Goal: Task Accomplishment & Management: Manage account settings

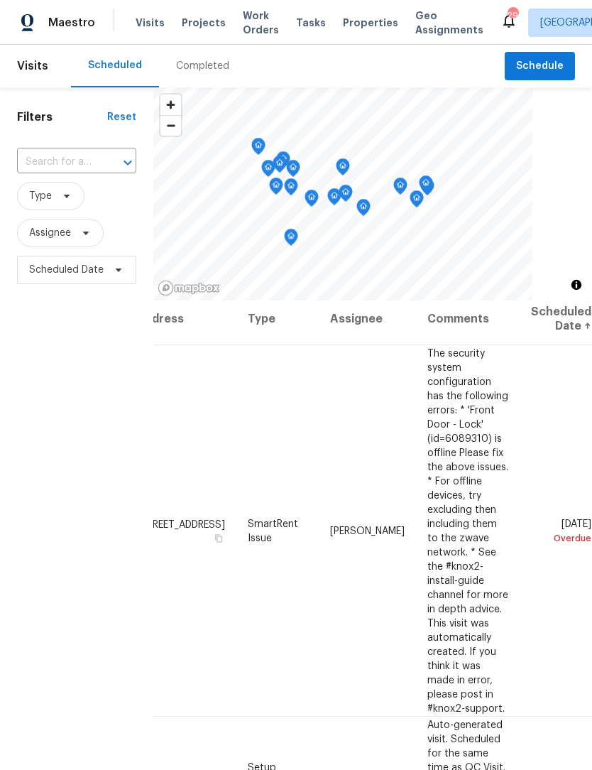
scroll to position [7, 126]
click at [0, 0] on icon at bounding box center [0, 0] width 0 height 0
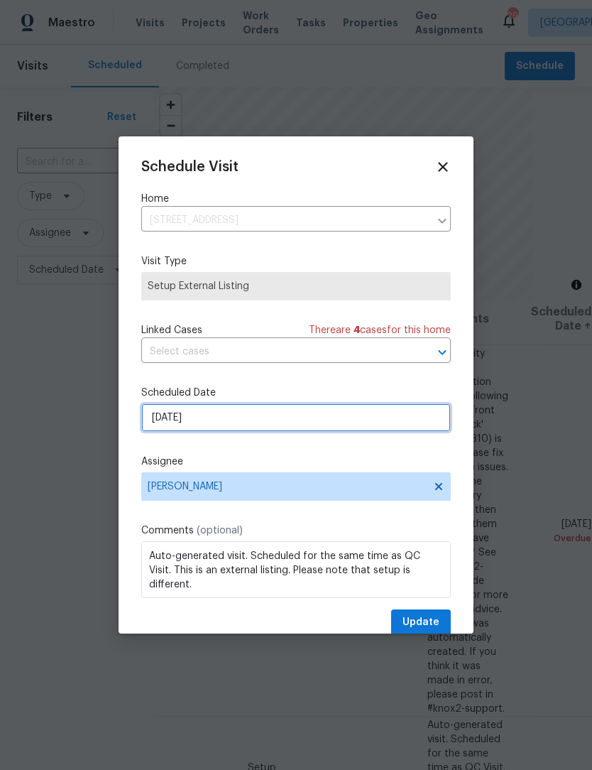
click at [268, 419] on input "9/20/2025" at bounding box center [296, 417] width 310 height 28
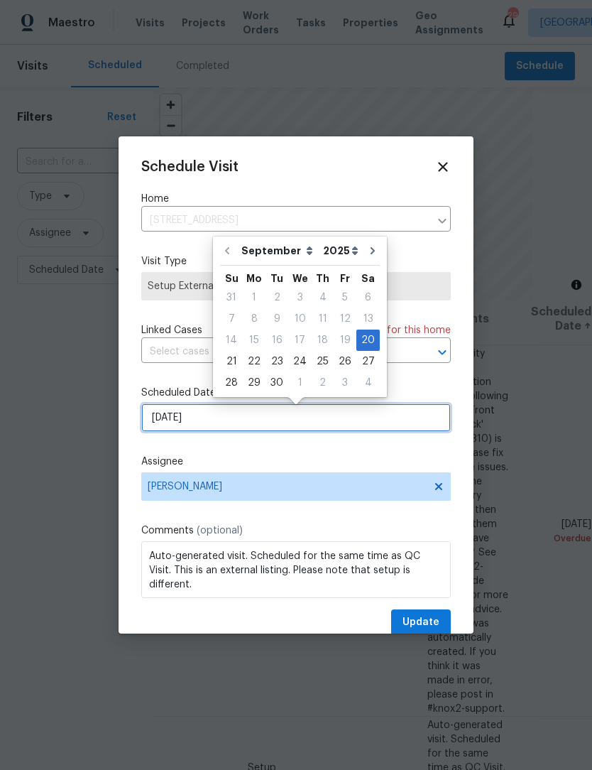
scroll to position [0, 0]
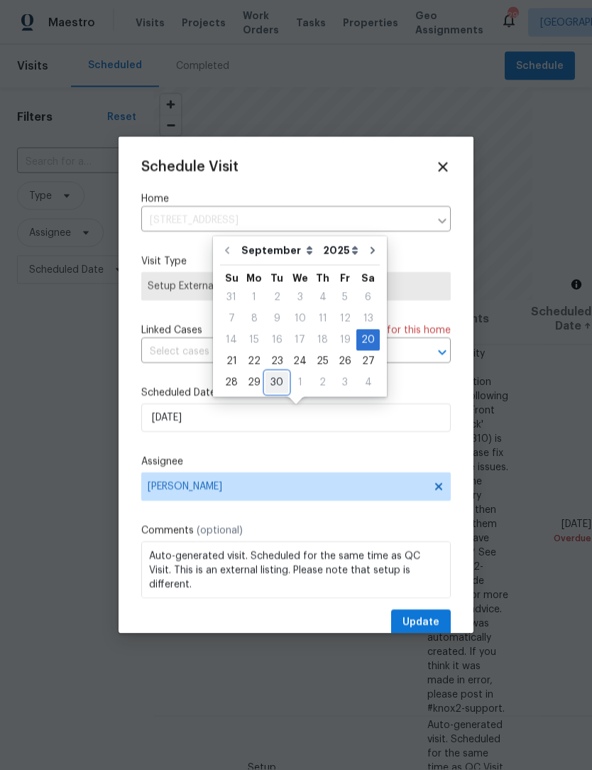
click at [272, 384] on div "30" at bounding box center [277, 383] width 23 height 20
type input "9/30/2025"
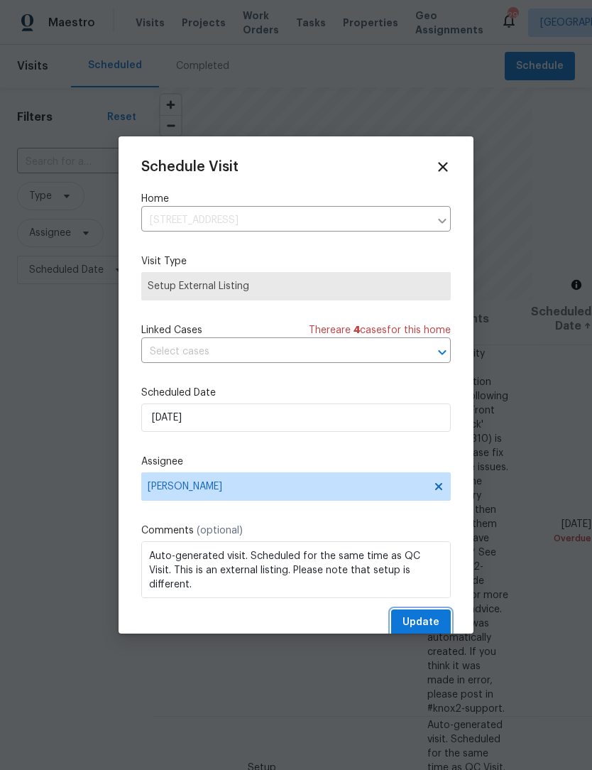
click at [421, 622] on span "Update" at bounding box center [421, 622] width 37 height 18
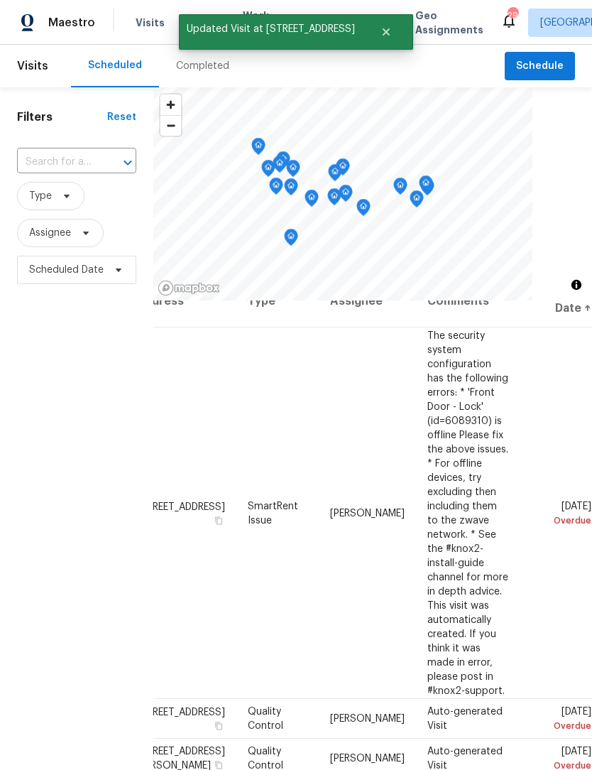
scroll to position [25, 126]
click at [0, 0] on icon at bounding box center [0, 0] width 0 height 0
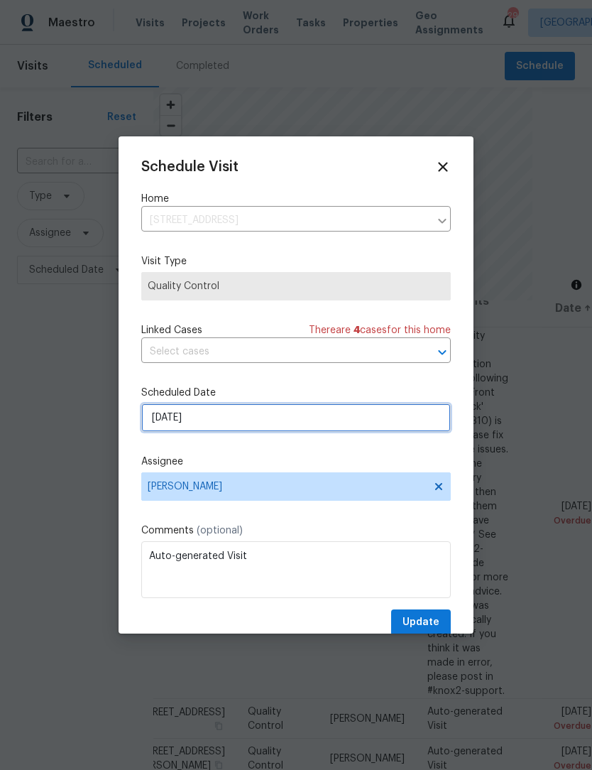
click at [279, 419] on input "[DATE]" at bounding box center [296, 417] width 310 height 28
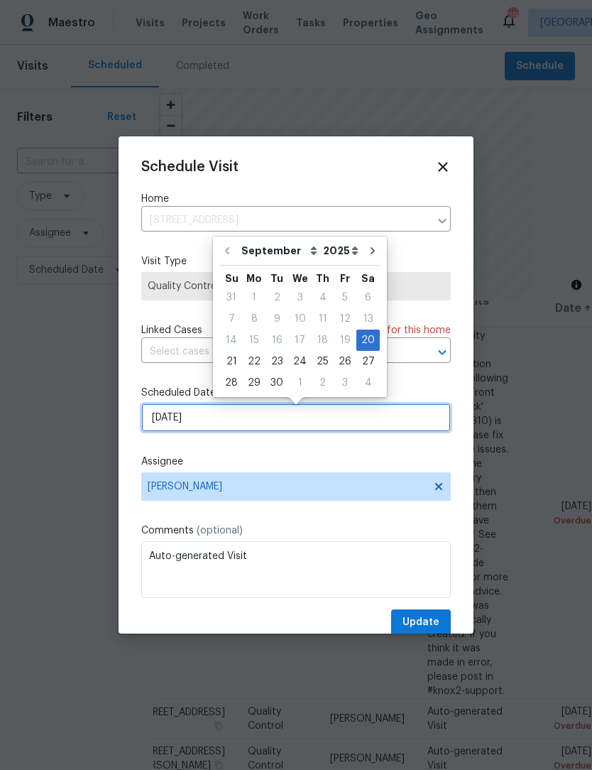
scroll to position [0, 0]
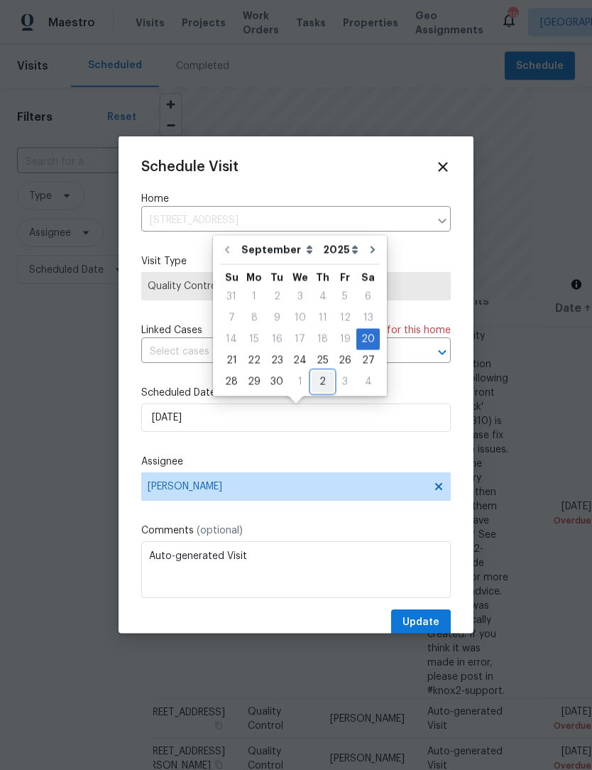
click at [324, 383] on div "2" at bounding box center [323, 382] width 22 height 20
type input "10/2/2025"
select select "9"
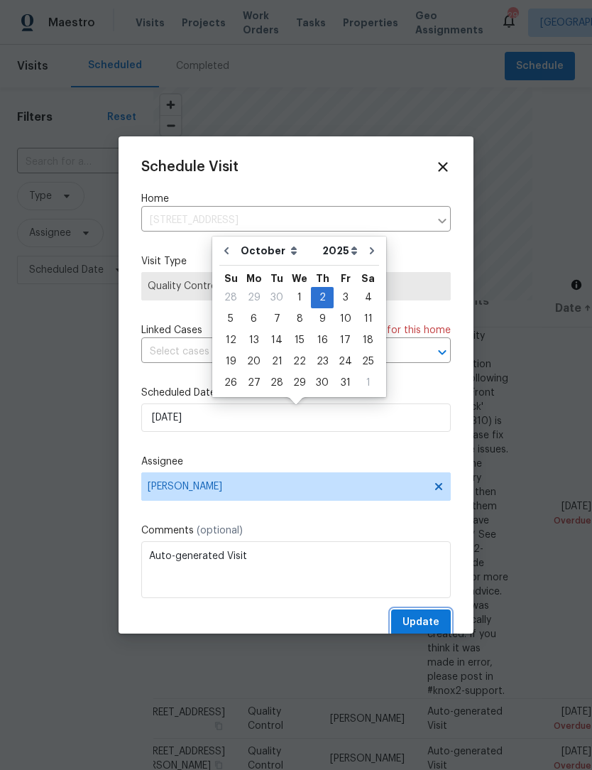
click at [438, 622] on span "Update" at bounding box center [421, 622] width 37 height 18
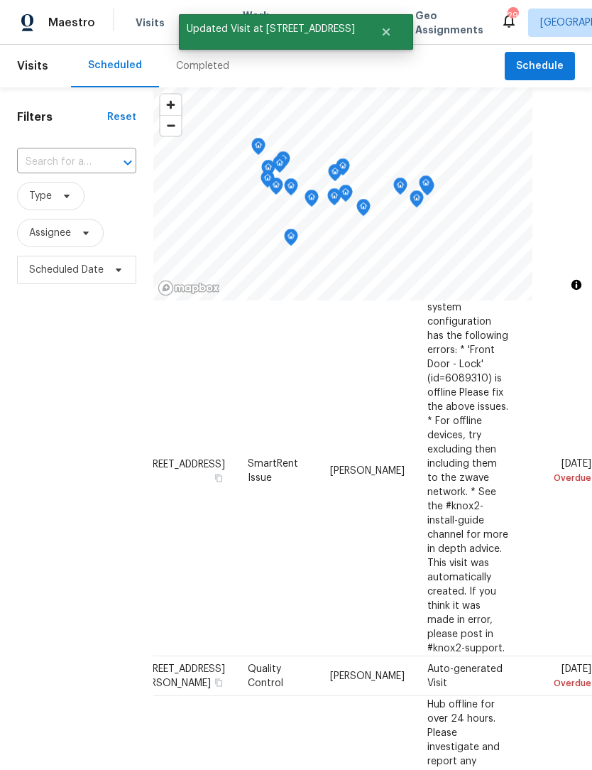
scroll to position [67, 126]
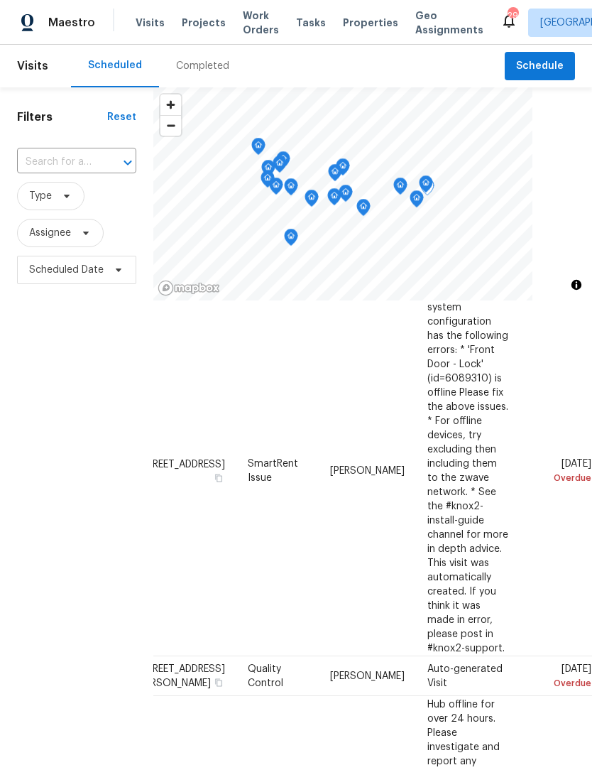
click at [0, 0] on icon at bounding box center [0, 0] width 0 height 0
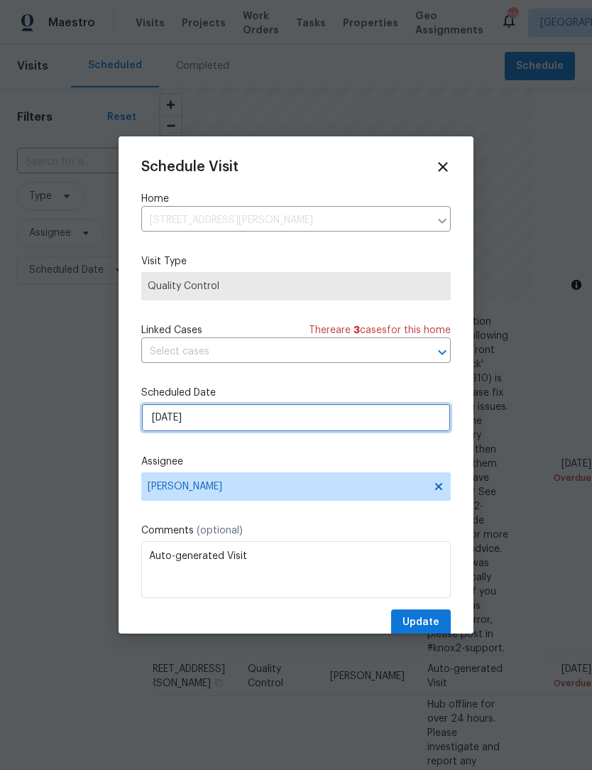
click at [241, 426] on input "[DATE]" at bounding box center [296, 417] width 310 height 28
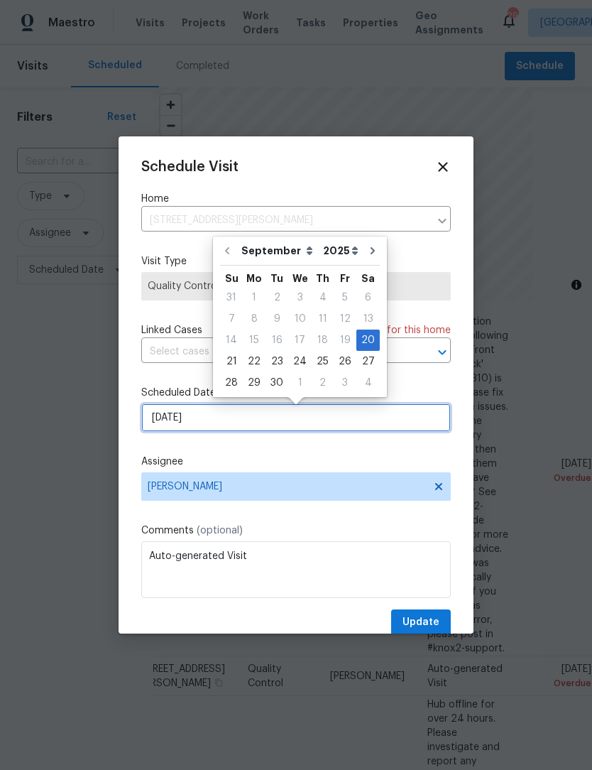
scroll to position [0, 0]
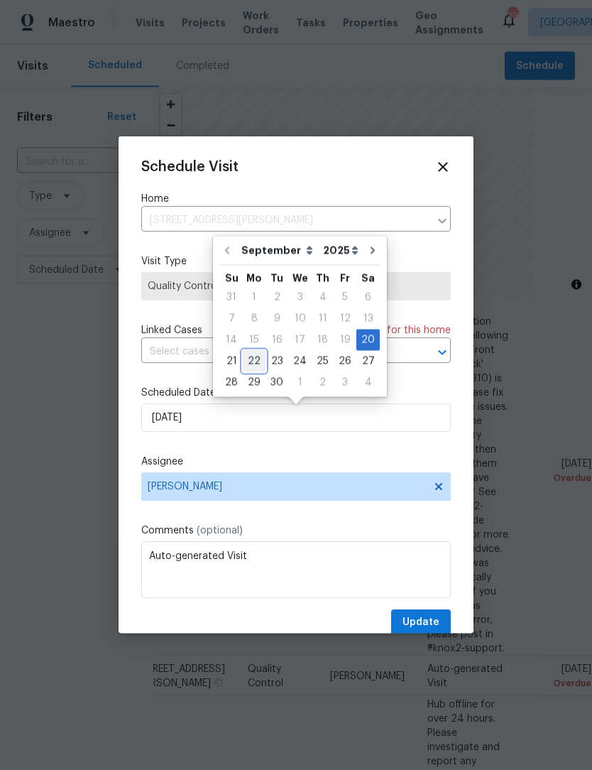
click at [251, 361] on div "22" at bounding box center [254, 361] width 23 height 20
type input "[DATE]"
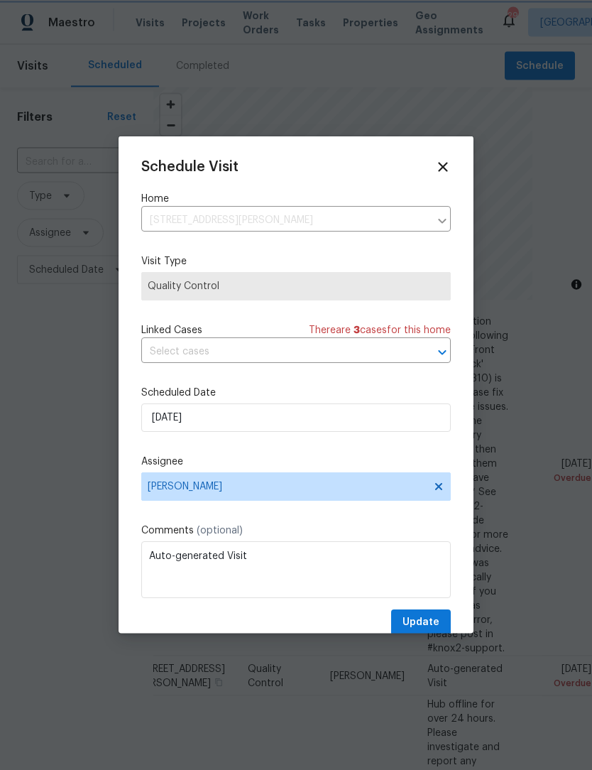
scroll to position [1, 0]
click at [432, 622] on span "Update" at bounding box center [421, 622] width 37 height 18
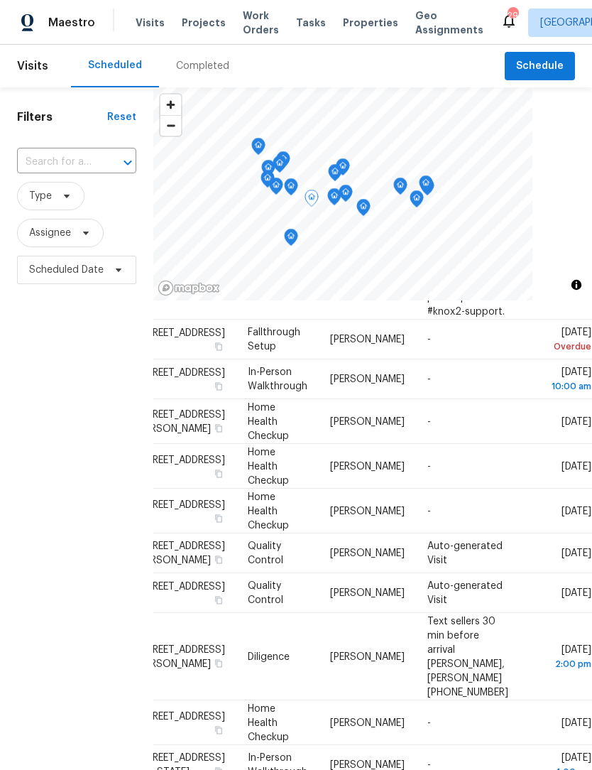
scroll to position [690, 118]
click at [0, 0] on icon at bounding box center [0, 0] width 0 height 0
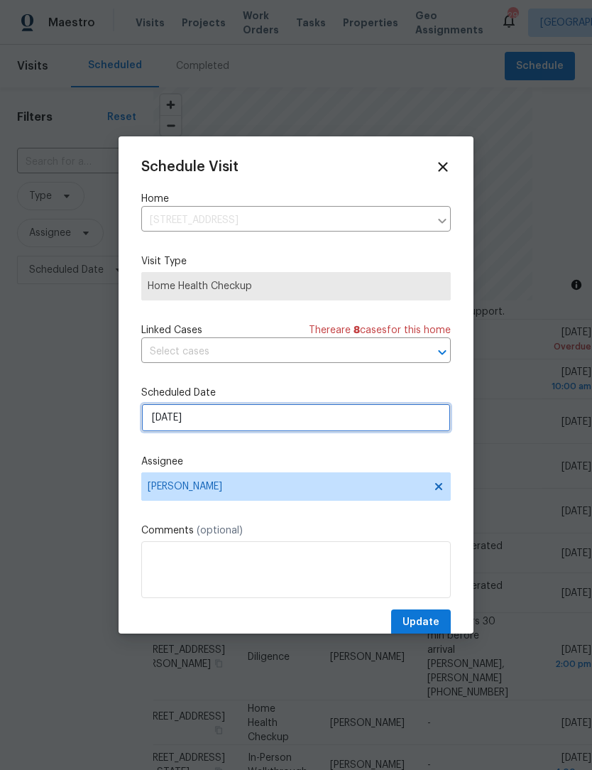
click at [251, 416] on input "[DATE]" at bounding box center [296, 417] width 310 height 28
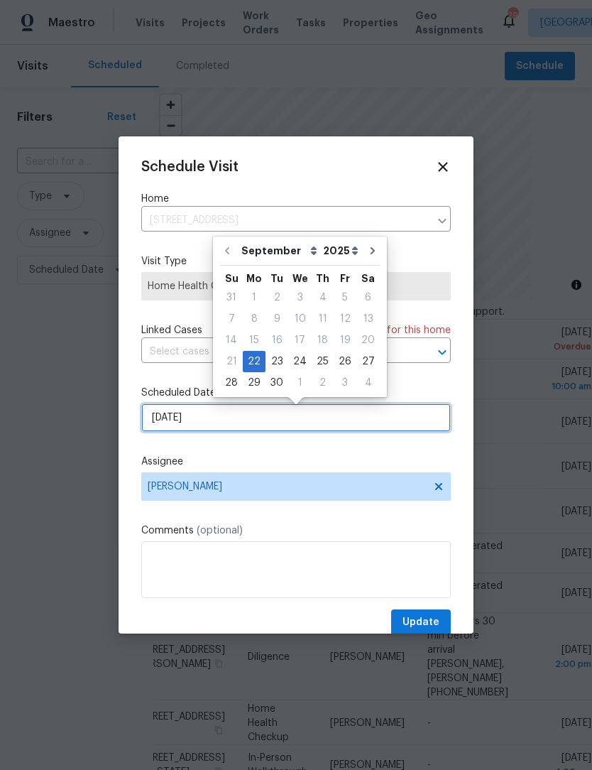
scroll to position [0, 0]
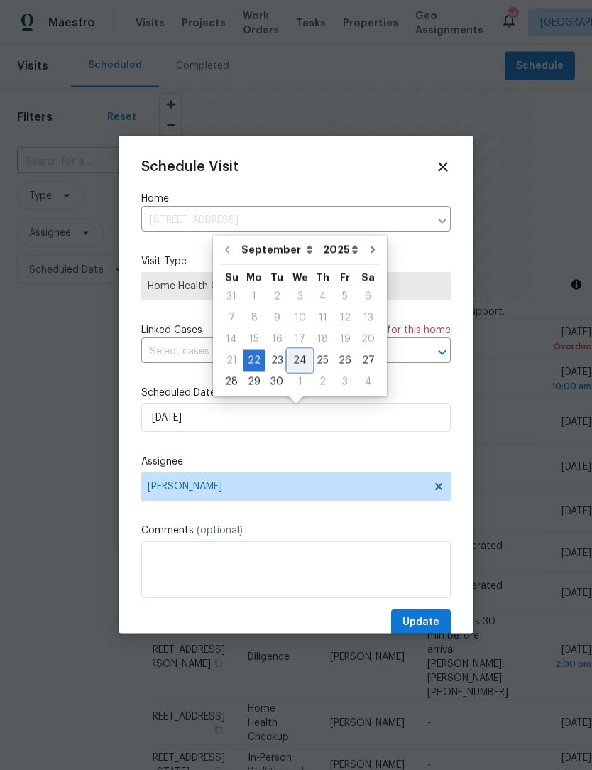
click at [306, 361] on div "24" at bounding box center [299, 361] width 23 height 20
type input "9/24/2025"
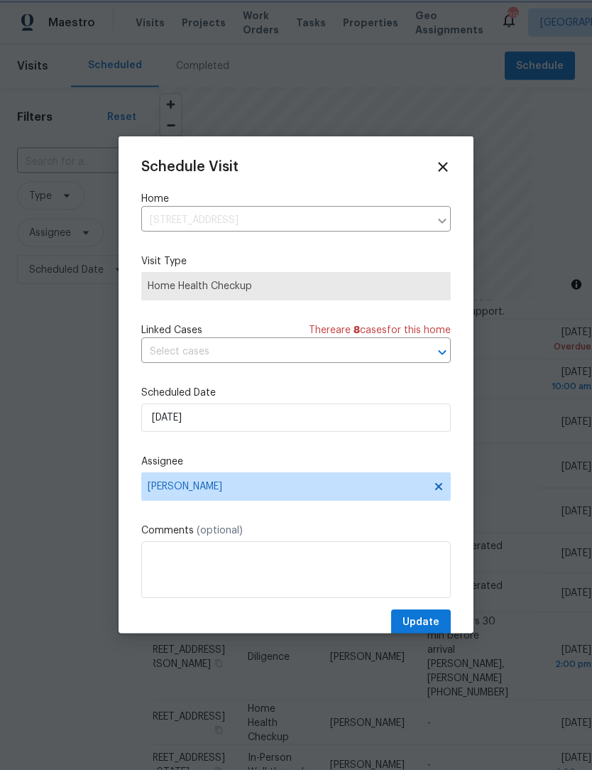
scroll to position [1, 0]
click at [434, 616] on button "Update" at bounding box center [421, 622] width 60 height 26
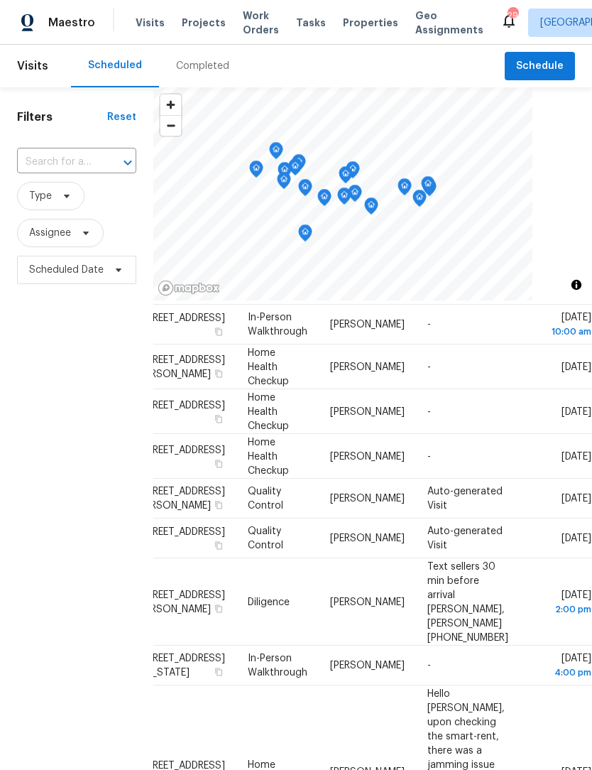
scroll to position [745, 126]
click at [0, 0] on span at bounding box center [0, 0] width 0 height 0
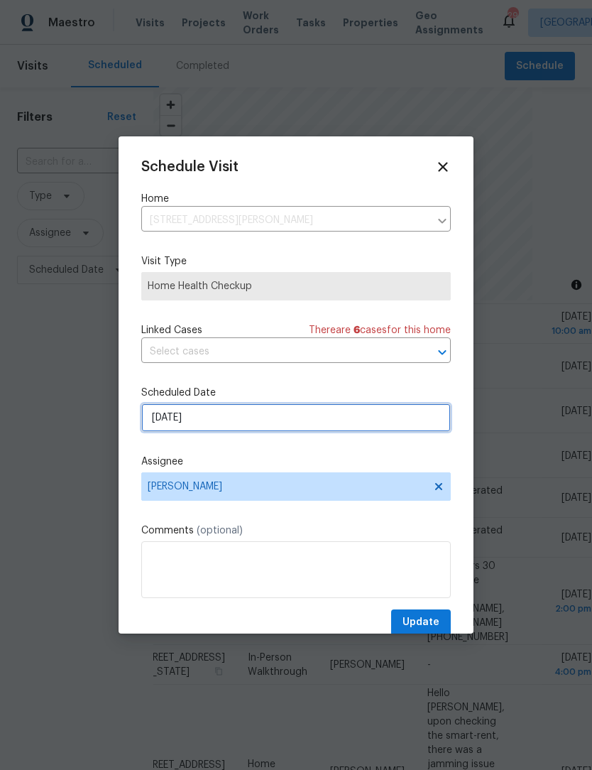
click at [244, 418] on input "9/22/2025" at bounding box center [296, 417] width 310 height 28
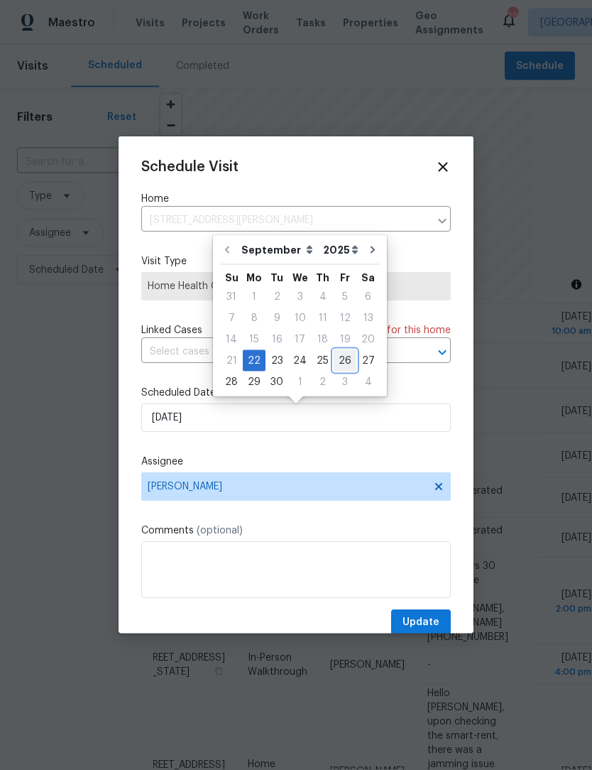
click at [342, 360] on div "26" at bounding box center [345, 361] width 23 height 20
type input "9/26/2025"
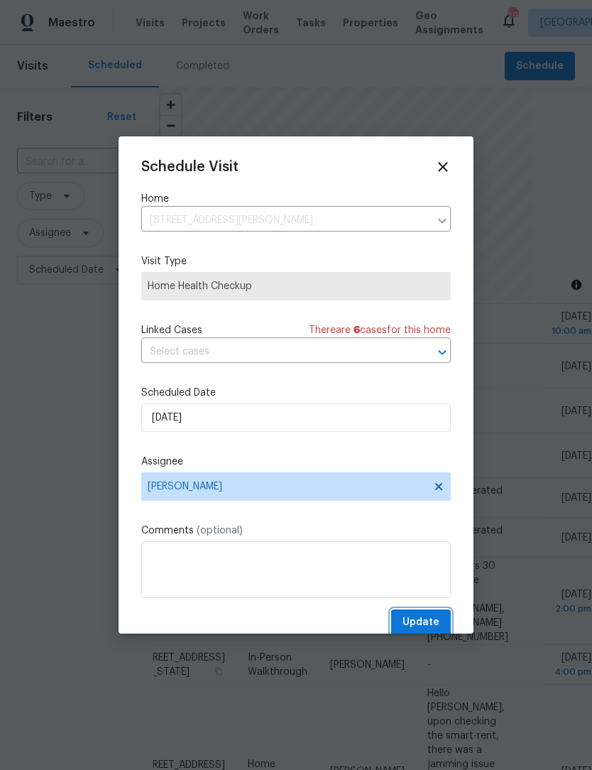
click at [438, 630] on span "Update" at bounding box center [421, 622] width 37 height 18
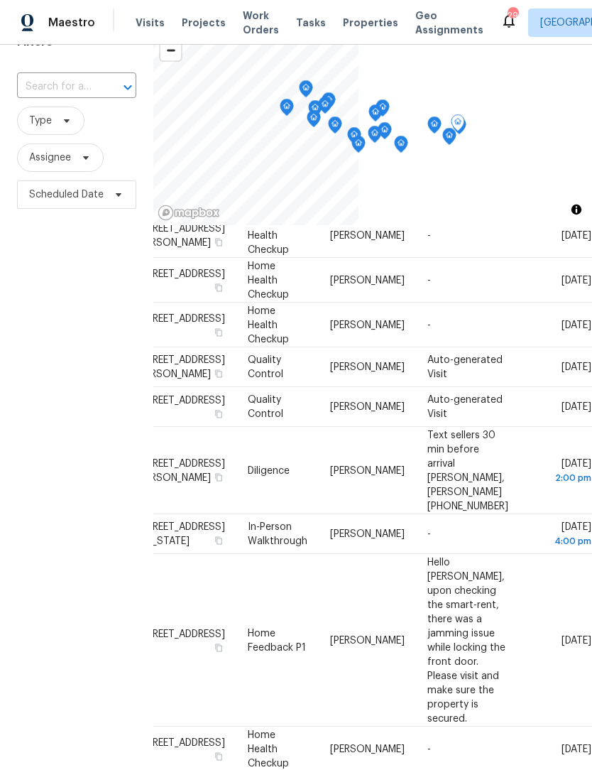
scroll to position [0, 0]
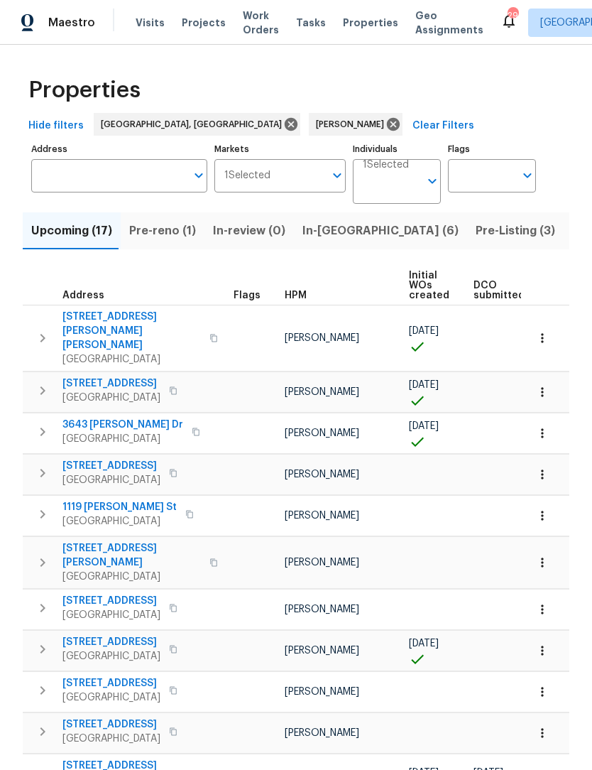
click at [170, 241] on span "Pre-reno (1)" at bounding box center [162, 231] width 67 height 20
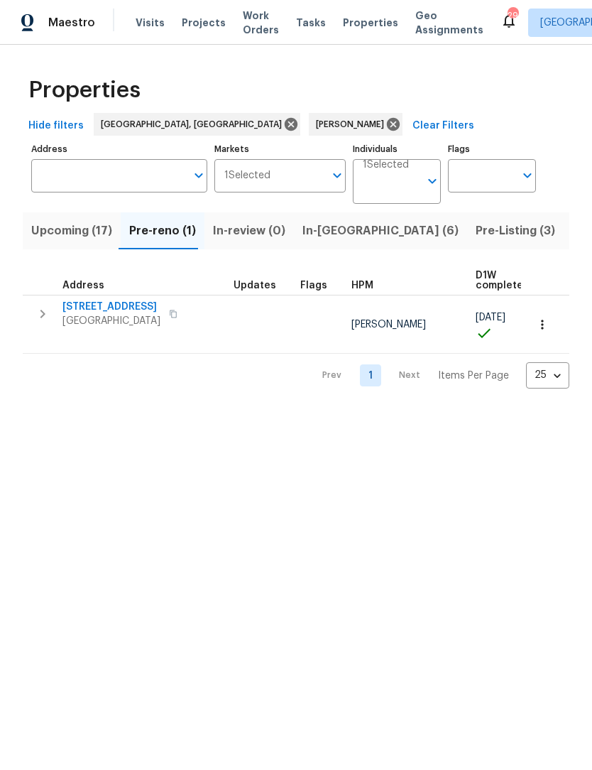
click at [317, 238] on span "In-reno (6)" at bounding box center [380, 231] width 156 height 20
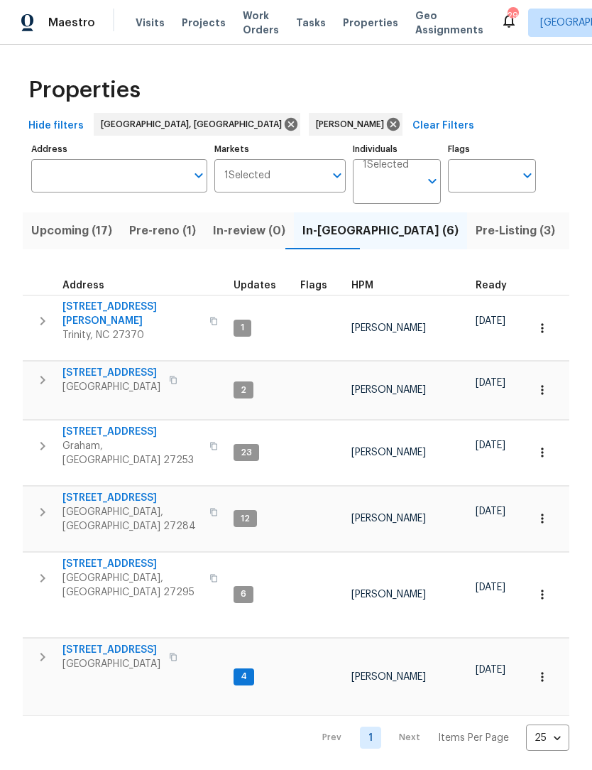
click at [129, 642] on span "[STREET_ADDRESS]" at bounding box center [111, 649] width 98 height 14
click at [39, 316] on icon "button" at bounding box center [42, 320] width 17 height 17
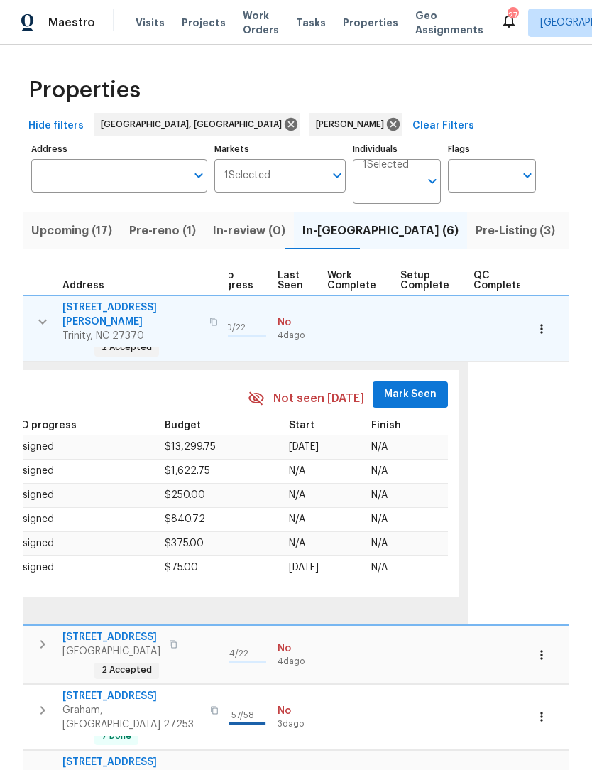
scroll to position [0, 660]
click at [391, 385] on span "Mark Seen" at bounding box center [411, 394] width 53 height 18
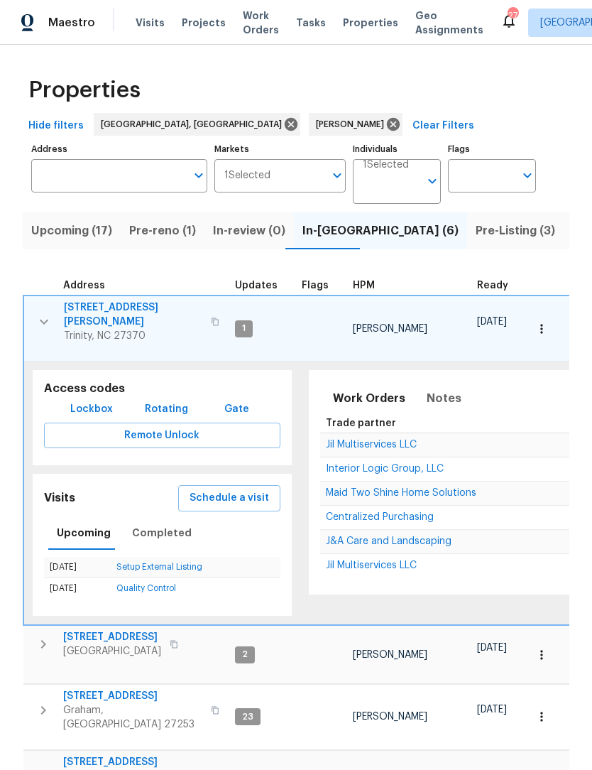
scroll to position [11, -1]
click at [45, 313] on icon "button" at bounding box center [43, 321] width 17 height 17
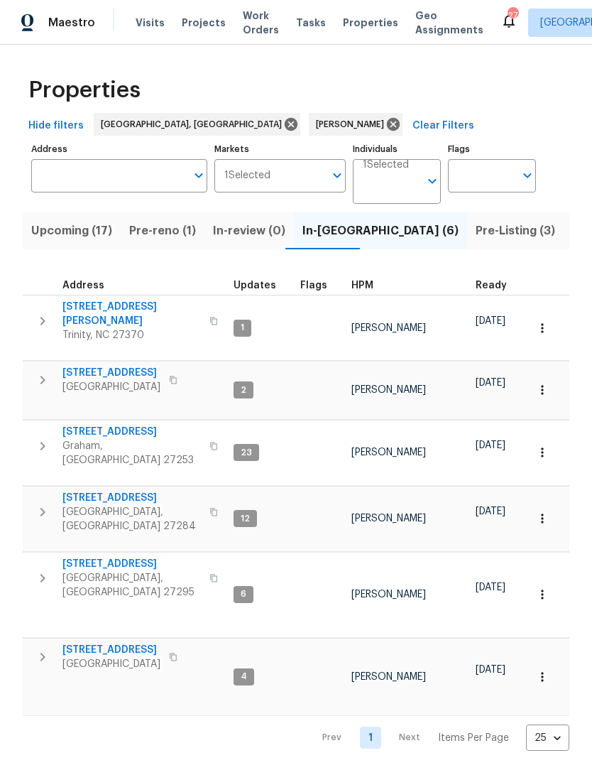
click at [43, 371] on icon "button" at bounding box center [42, 379] width 17 height 17
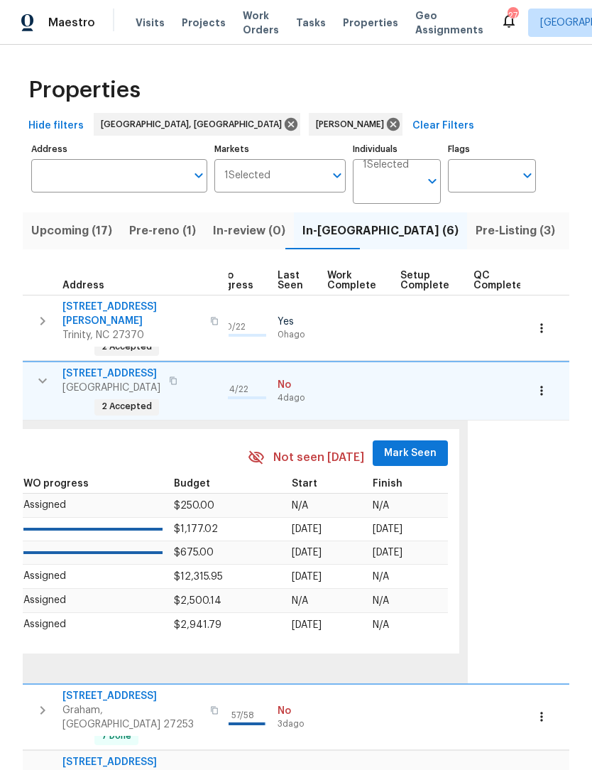
scroll to position [11, 660]
click at [388, 444] on span "Mark Seen" at bounding box center [411, 453] width 53 height 18
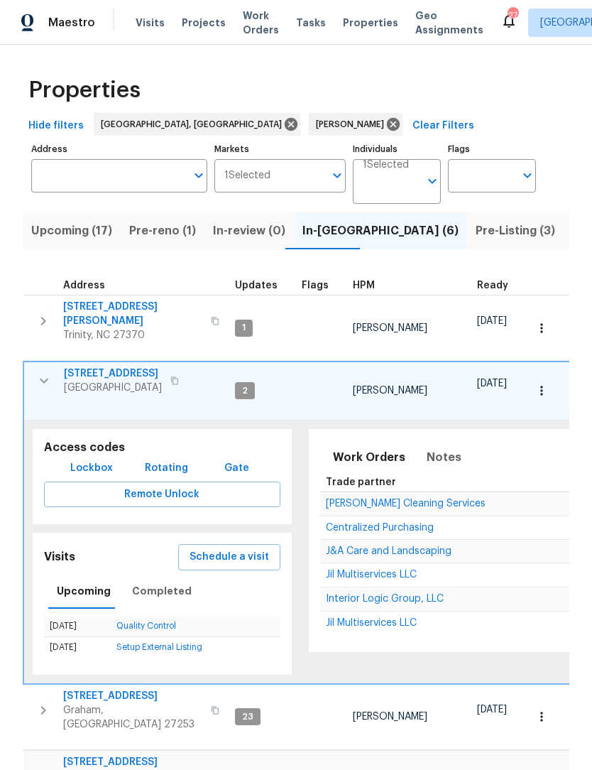
scroll to position [0, 0]
click at [42, 372] on icon "button" at bounding box center [43, 380] width 17 height 17
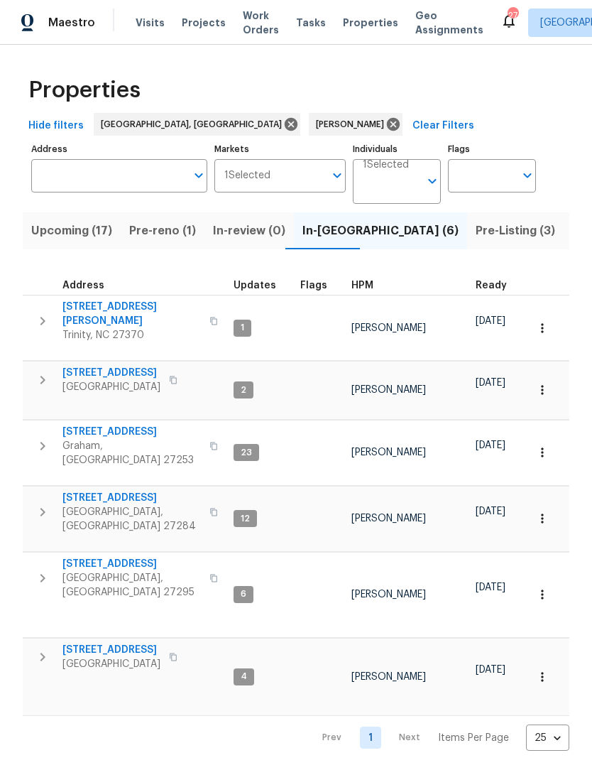
click at [77, 380] on span "Summerfield, NC 27358" at bounding box center [111, 387] width 98 height 14
click at [170, 230] on span "Pre-reno (1)" at bounding box center [162, 231] width 67 height 20
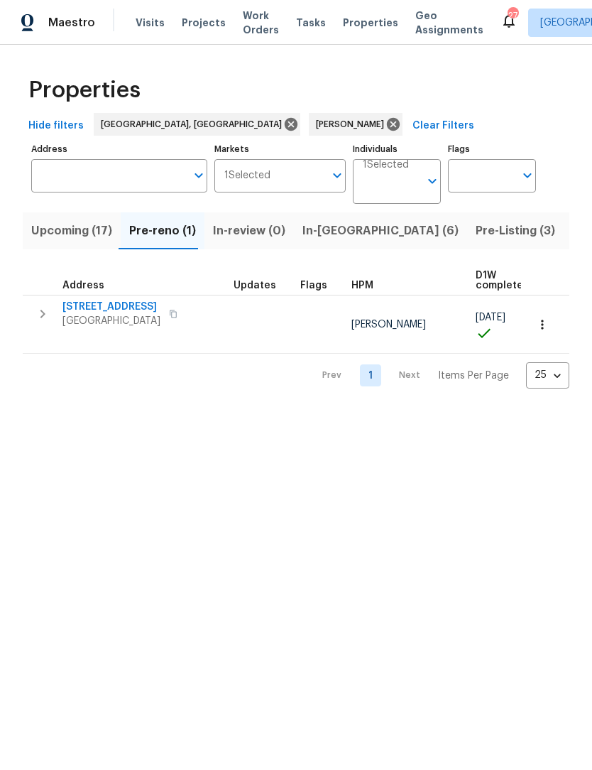
click at [177, 310] on icon "button" at bounding box center [173, 314] width 9 height 9
click at [49, 320] on icon "button" at bounding box center [42, 313] width 17 height 17
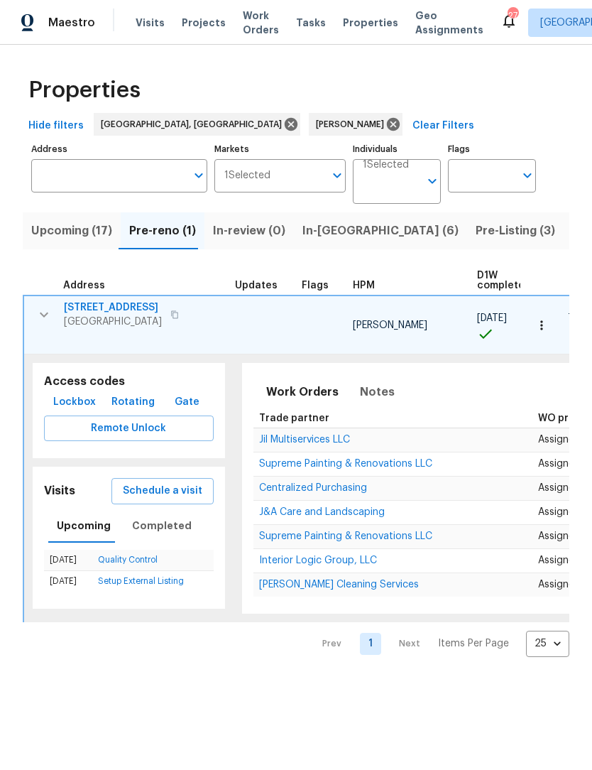
click at [72, 393] on span "Lockbox" at bounding box center [74, 402] width 43 height 18
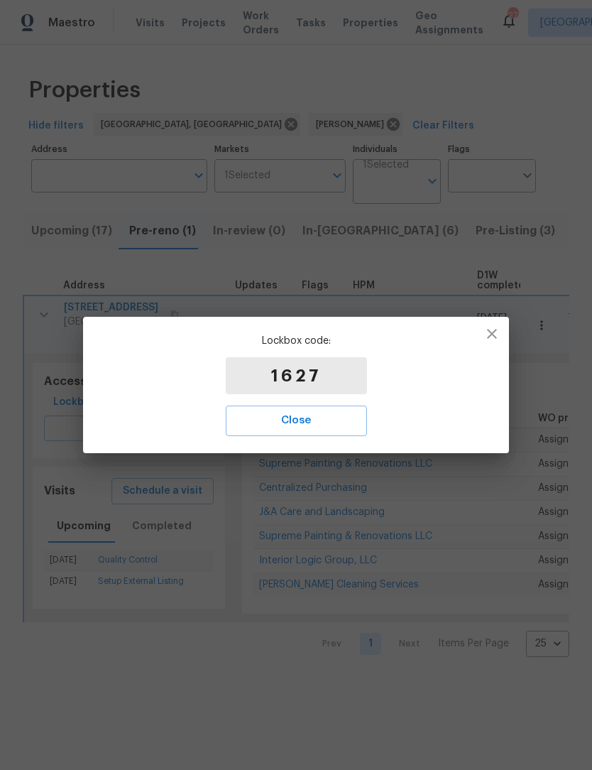
click at [316, 414] on span "Close" at bounding box center [296, 420] width 110 height 18
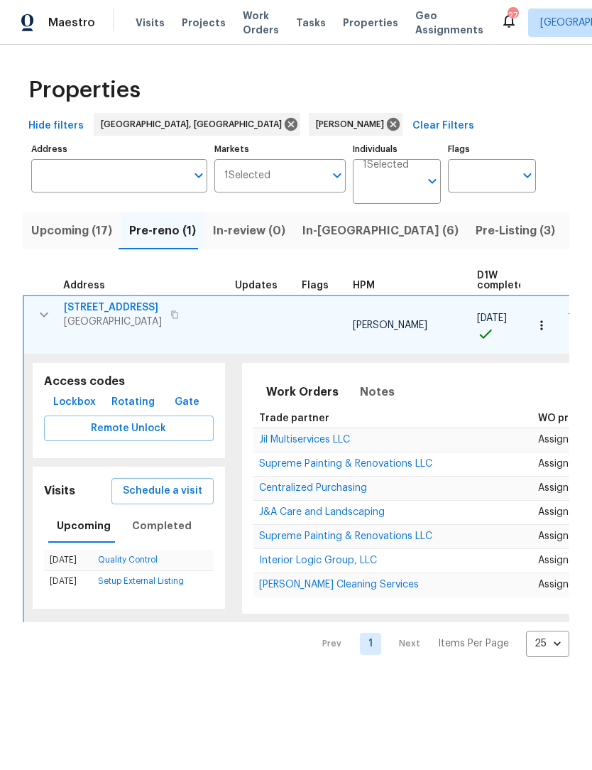
click at [120, 314] on span "5194 Ashgrove Dr" at bounding box center [113, 307] width 98 height 14
click at [45, 307] on icon "button" at bounding box center [43, 314] width 17 height 17
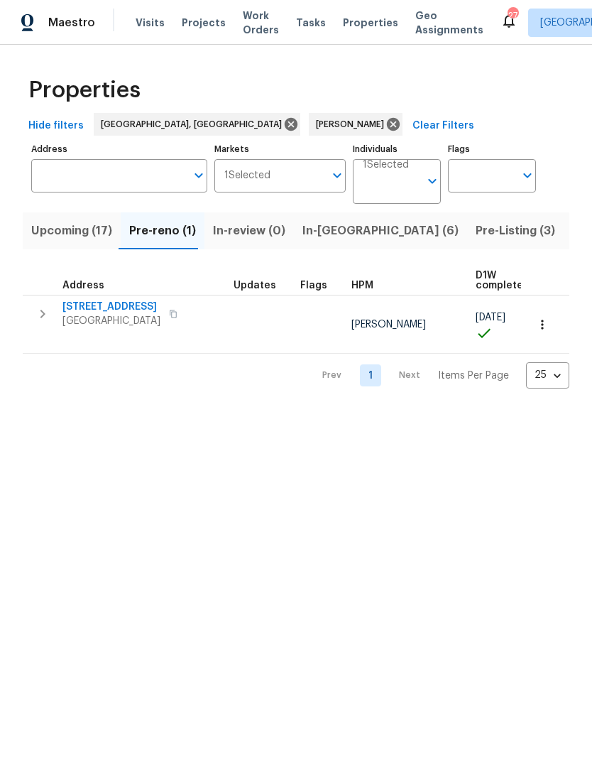
click at [320, 236] on span "In-reno (6)" at bounding box center [380, 231] width 156 height 20
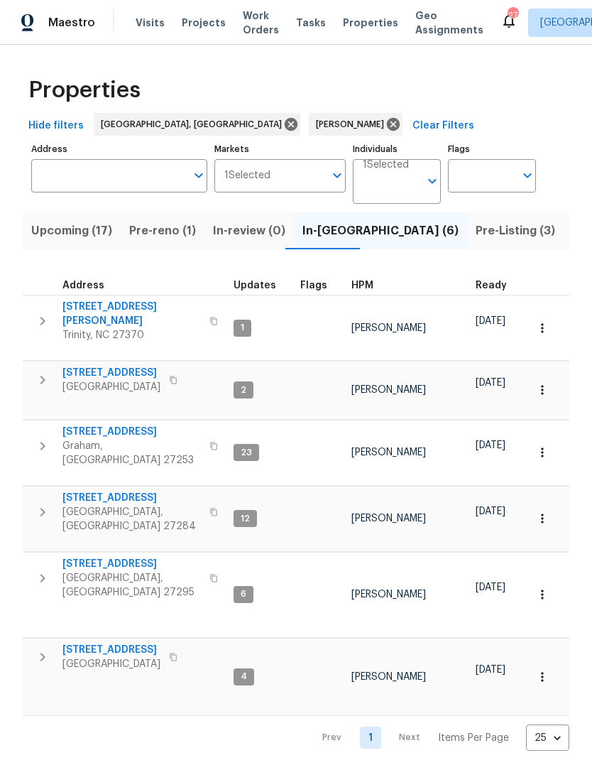
click at [77, 234] on span "Upcoming (17)" at bounding box center [71, 231] width 81 height 20
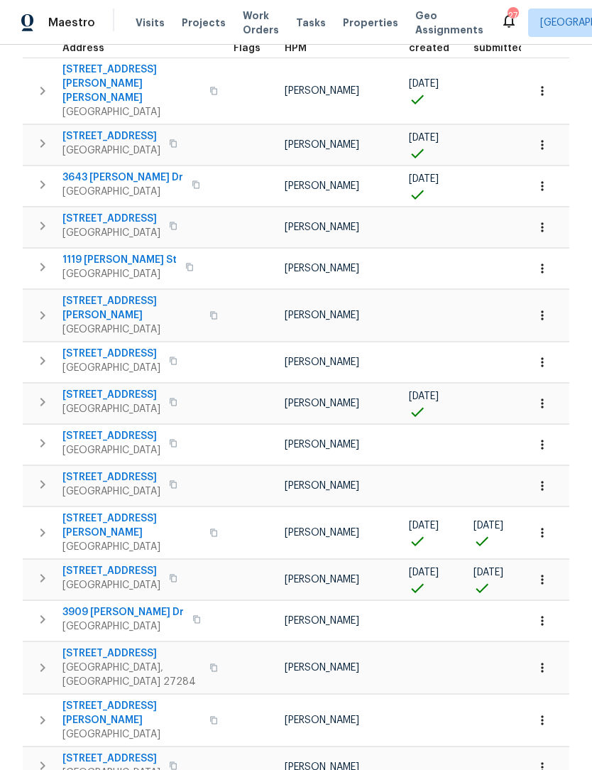
scroll to position [246, 0]
click at [126, 512] on span "7395 Cortney Glen Ln" at bounding box center [131, 526] width 138 height 28
click at [46, 525] on icon "button" at bounding box center [42, 533] width 17 height 17
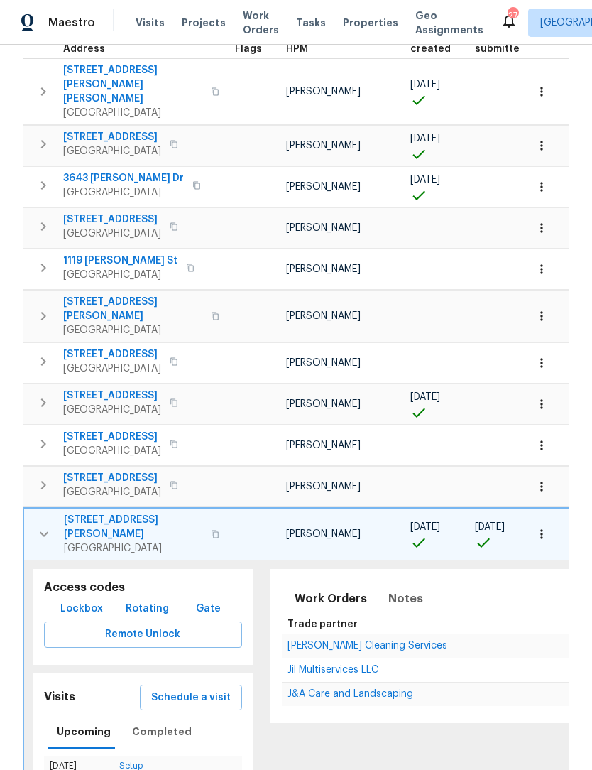
click at [48, 525] on icon "button" at bounding box center [43, 533] width 17 height 17
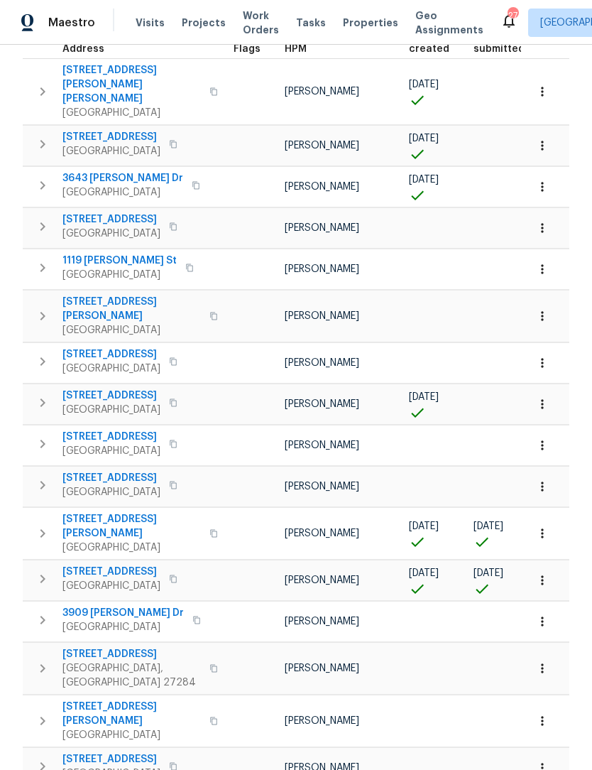
click at [54, 512] on button "button" at bounding box center [42, 533] width 28 height 43
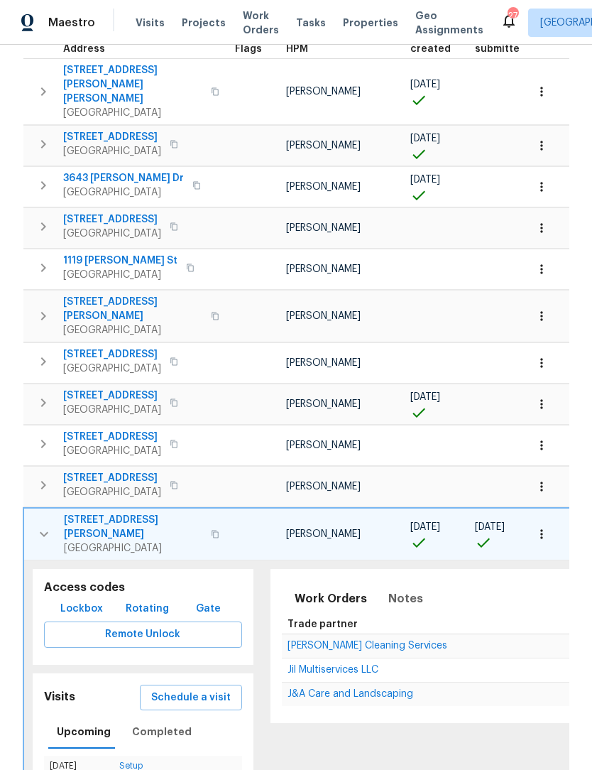
click at [77, 600] on span "Lockbox" at bounding box center [81, 609] width 43 height 18
click at [72, 600] on span "Lockbox" at bounding box center [81, 609] width 43 height 18
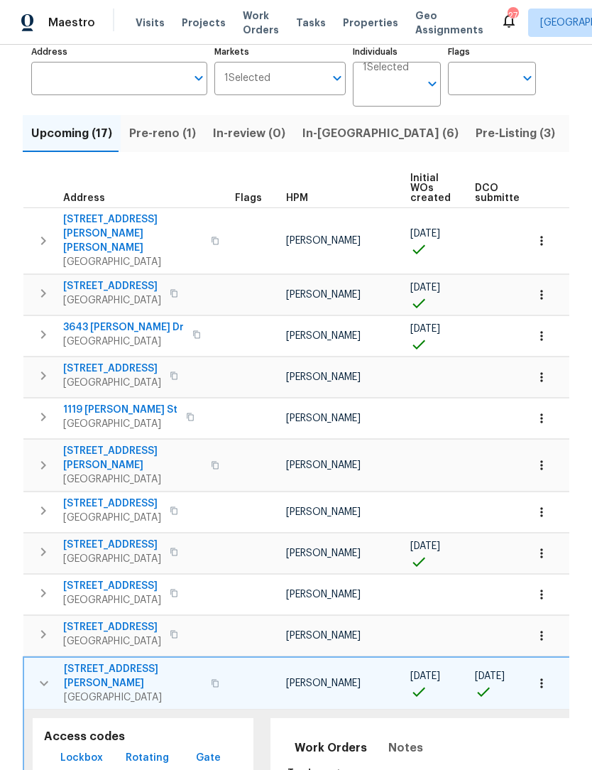
scroll to position [110, 0]
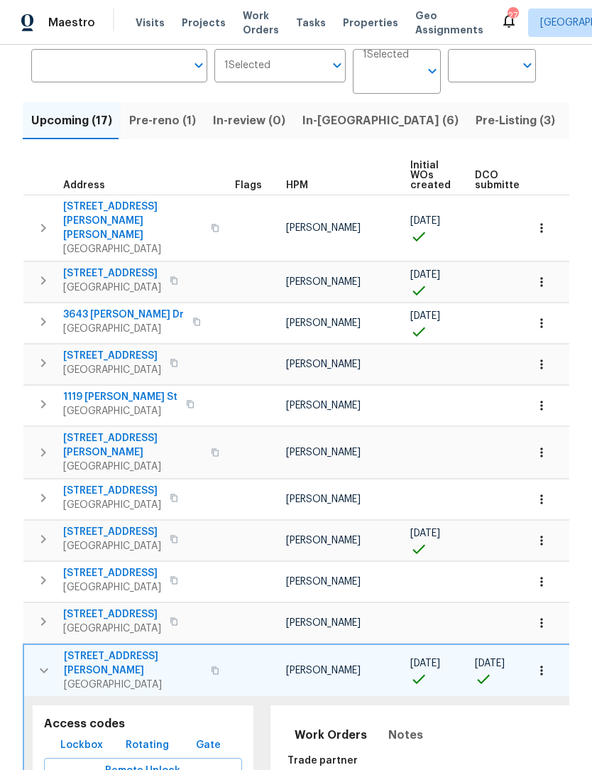
click at [64, 649] on span "7395 Cortney Glen Ln" at bounding box center [133, 663] width 138 height 28
click at [33, 649] on button "button" at bounding box center [44, 670] width 28 height 43
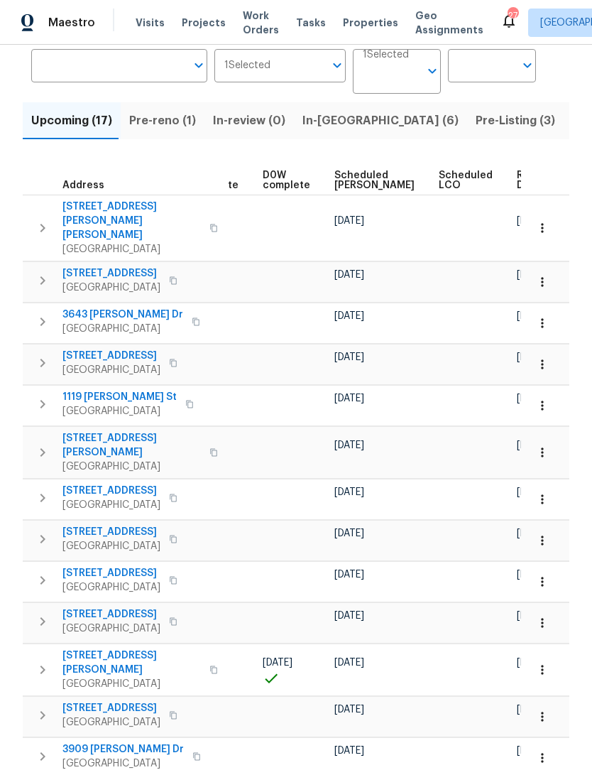
scroll to position [0, 357]
click at [518, 178] on span "Ready Date" at bounding box center [533, 180] width 31 height 20
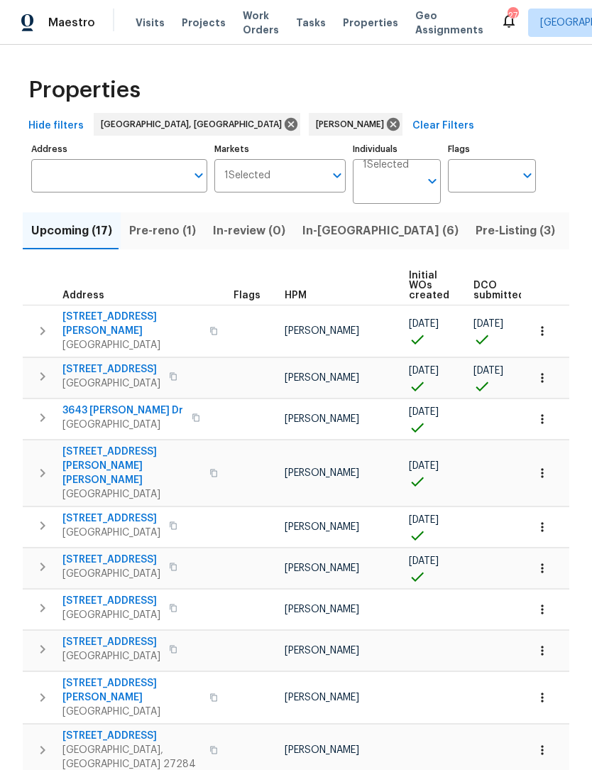
click at [337, 238] on span "In-reno (6)" at bounding box center [380, 231] width 156 height 20
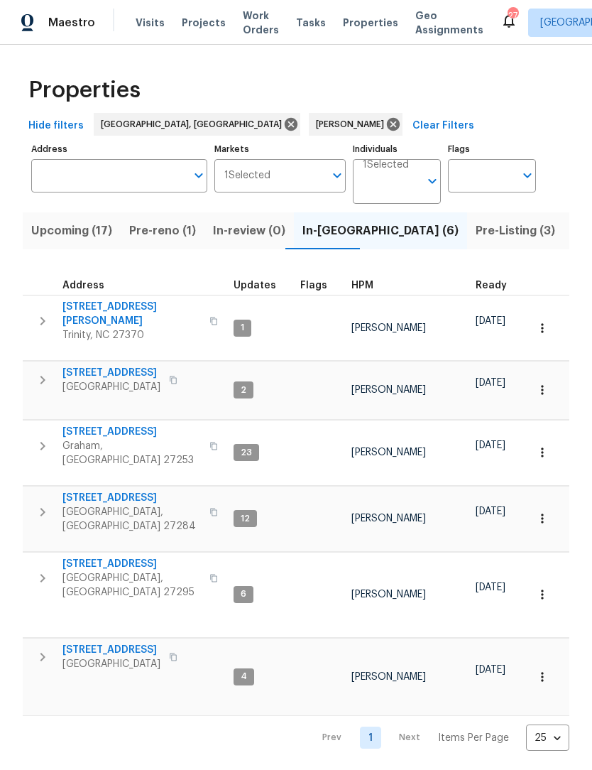
click at [115, 557] on span "113 Habersham Ct" at bounding box center [131, 564] width 138 height 14
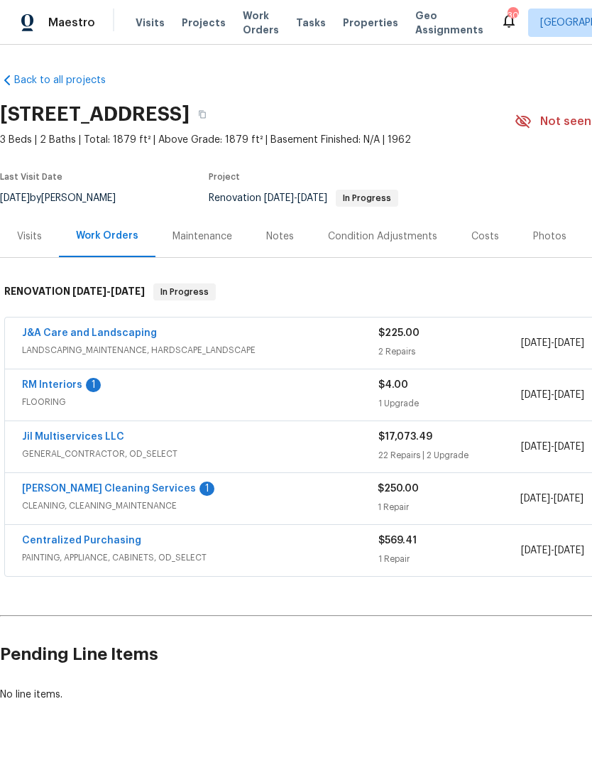
click at [62, 383] on link "RM Interiors" at bounding box center [52, 385] width 60 height 10
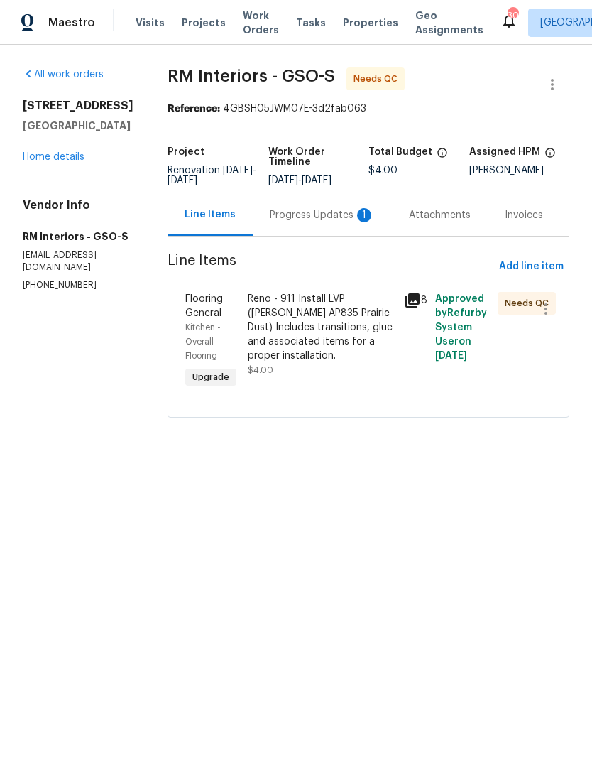
click at [319, 217] on div "Progress Updates 1" at bounding box center [322, 215] width 105 height 14
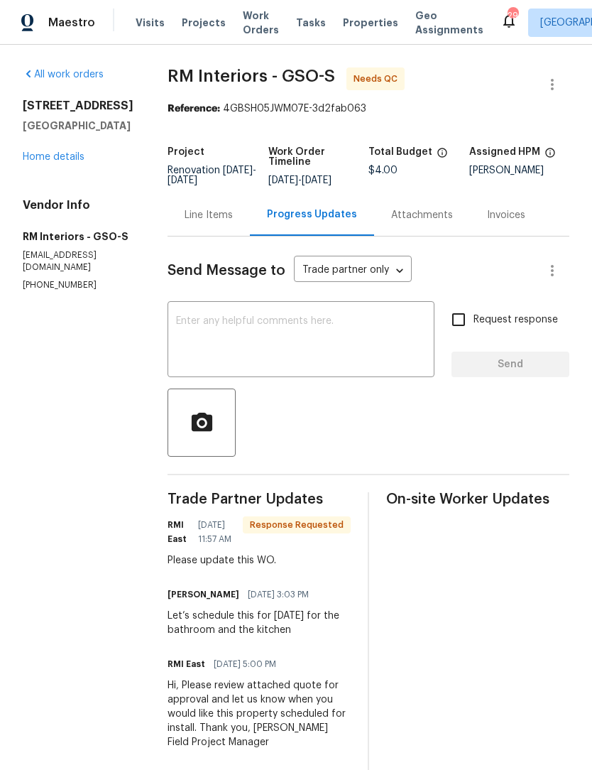
click at [67, 162] on link "Home details" at bounding box center [54, 157] width 62 height 10
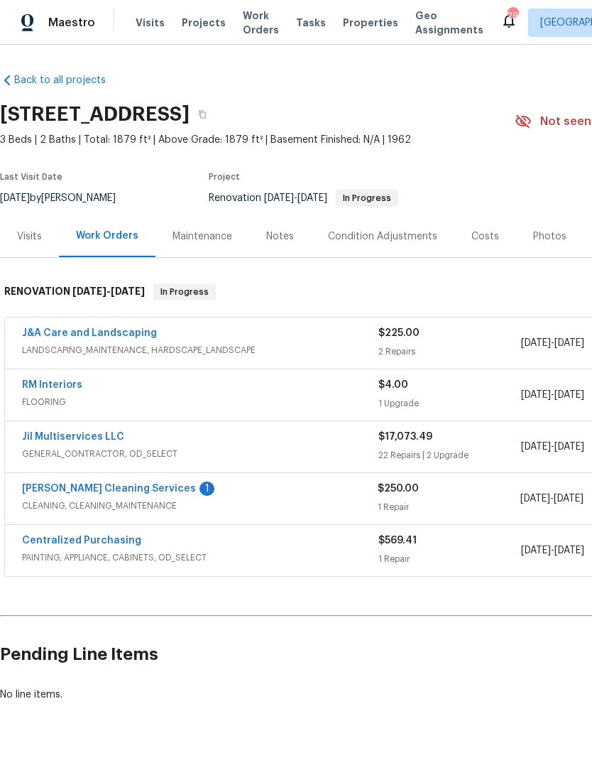
click at [136, 483] on link "[PERSON_NAME] Cleaning Services" at bounding box center [109, 488] width 174 height 10
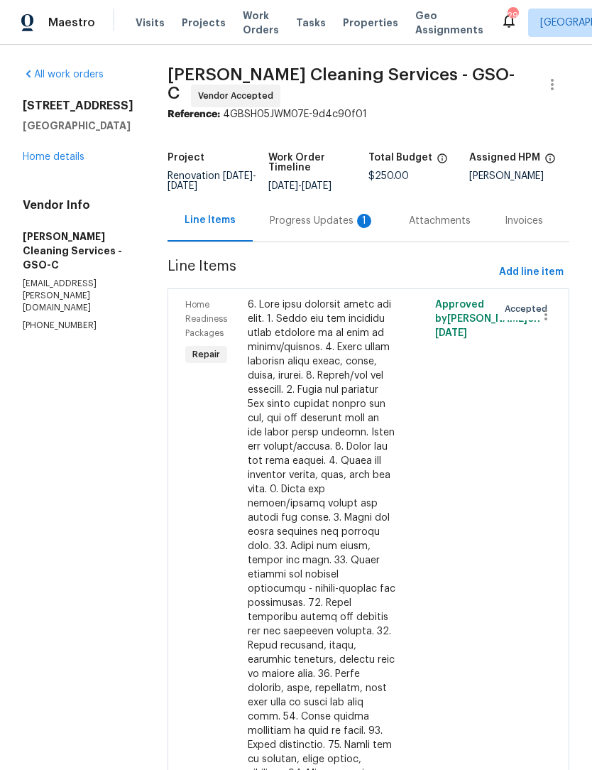
click at [292, 223] on div "Progress Updates 1" at bounding box center [322, 221] width 105 height 14
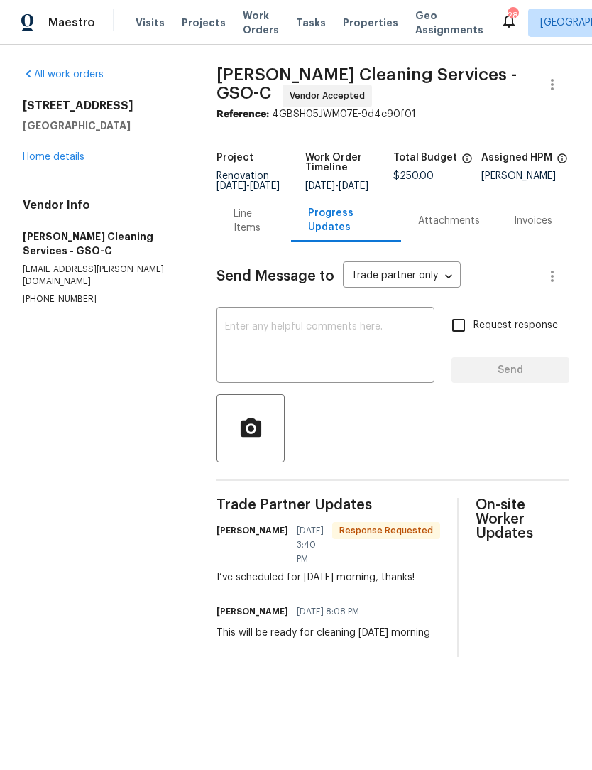
click at [270, 350] on textarea at bounding box center [325, 347] width 201 height 50
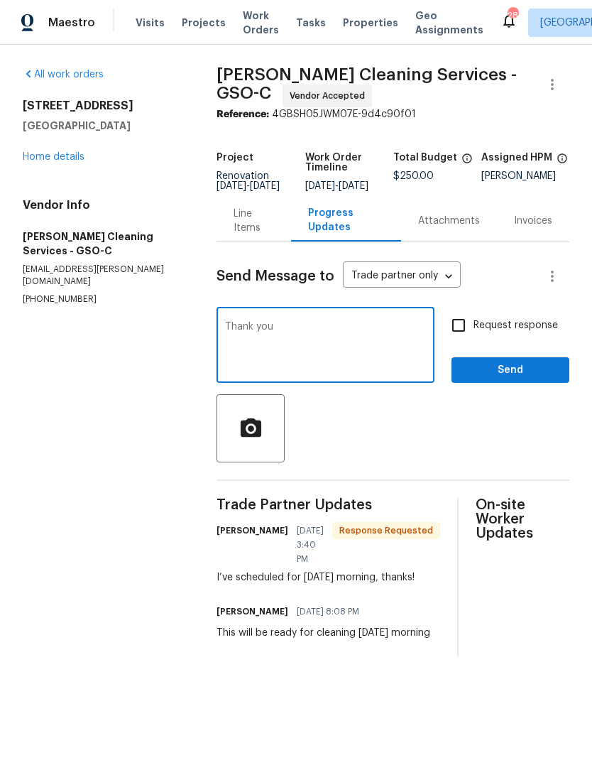
type textarea "Thank you"
click at [517, 379] on span "Send" at bounding box center [510, 370] width 95 height 18
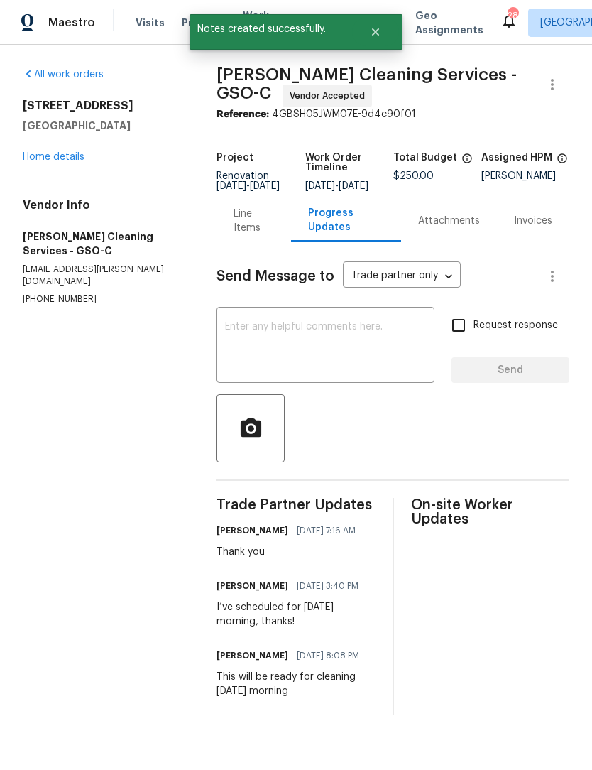
click at [69, 160] on link "Home details" at bounding box center [54, 157] width 62 height 10
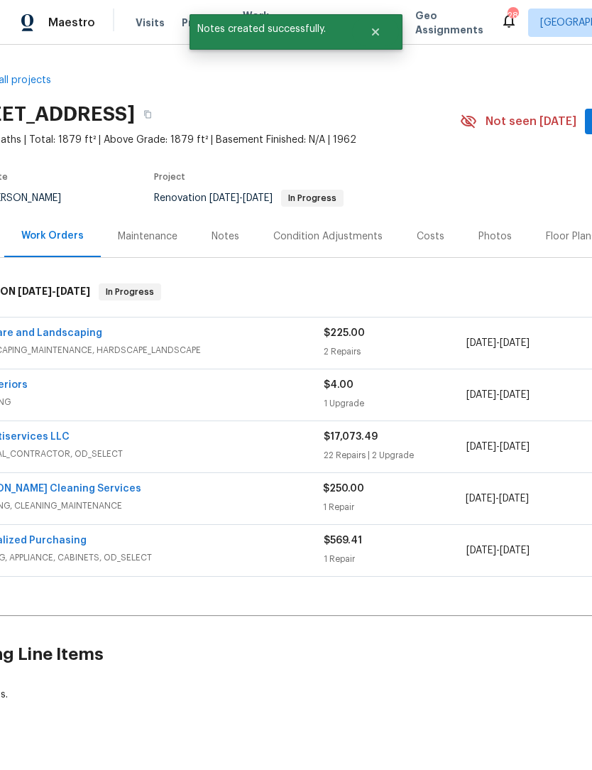
scroll to position [0, 174]
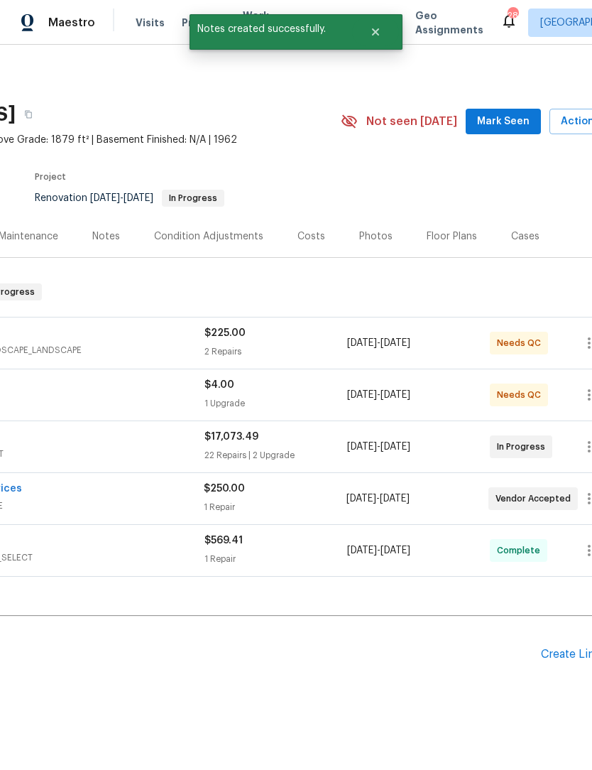
click at [510, 121] on span "Mark Seen" at bounding box center [503, 122] width 53 height 18
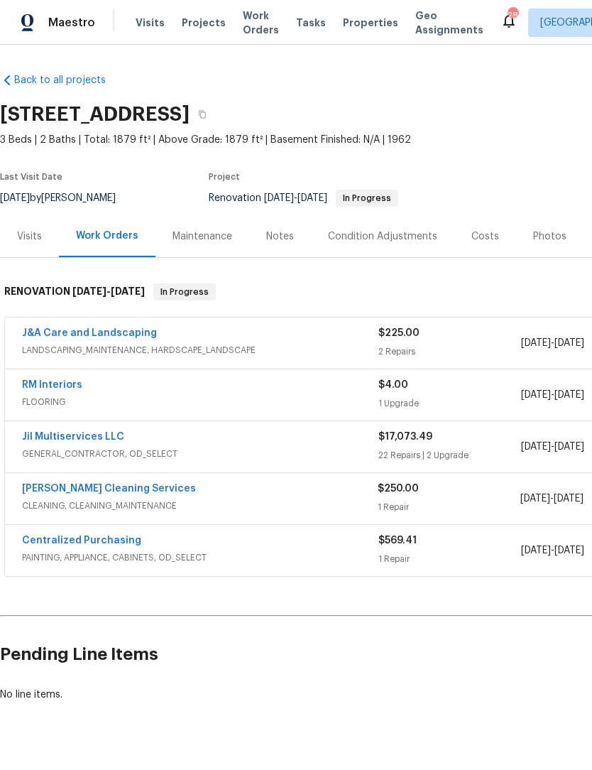
scroll to position [0, 0]
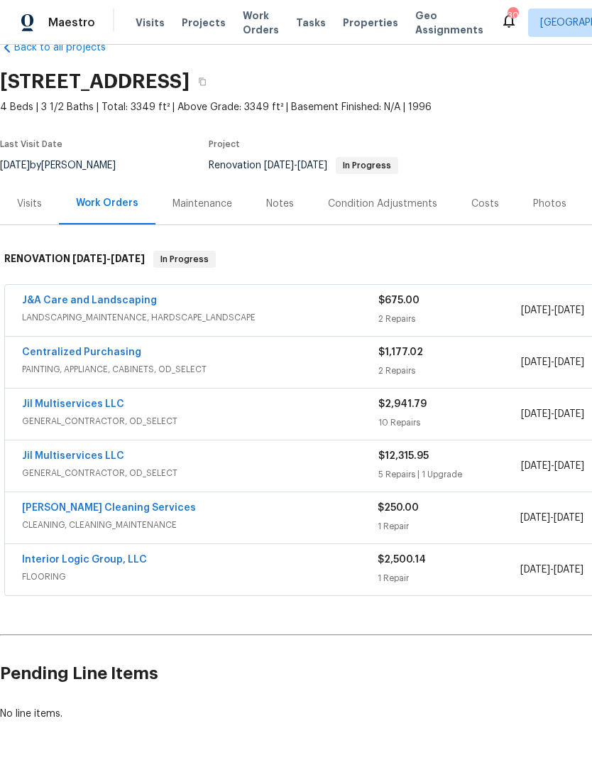
scroll to position [33, 0]
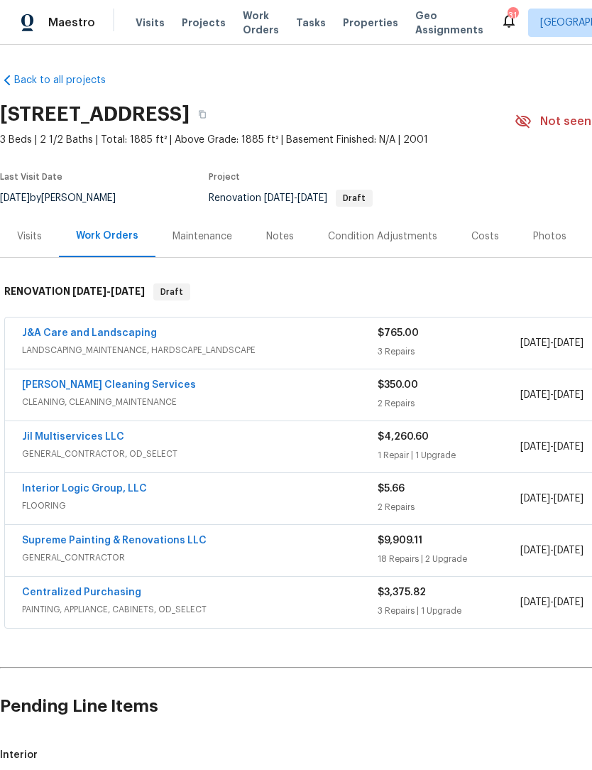
click at [150, 538] on link "Supreme Painting & Renovations LLC" at bounding box center [114, 540] width 185 height 10
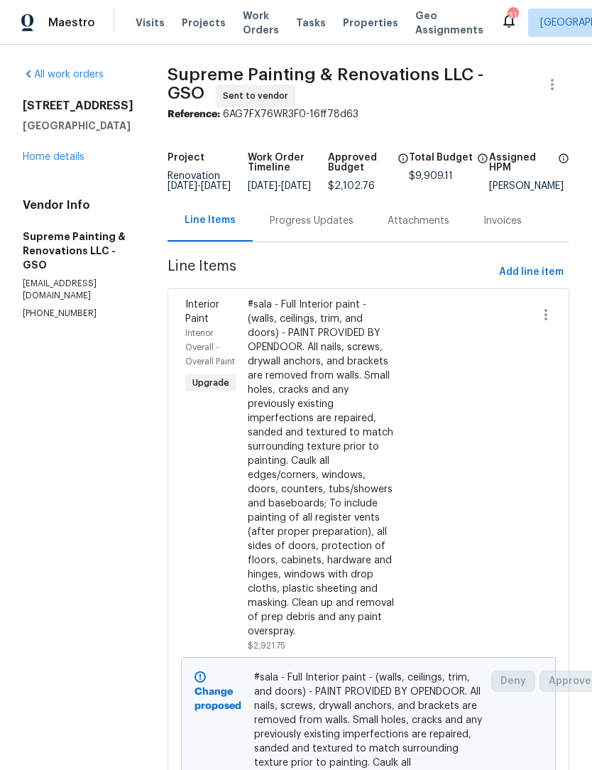
click at [61, 160] on link "Home details" at bounding box center [54, 157] width 62 height 10
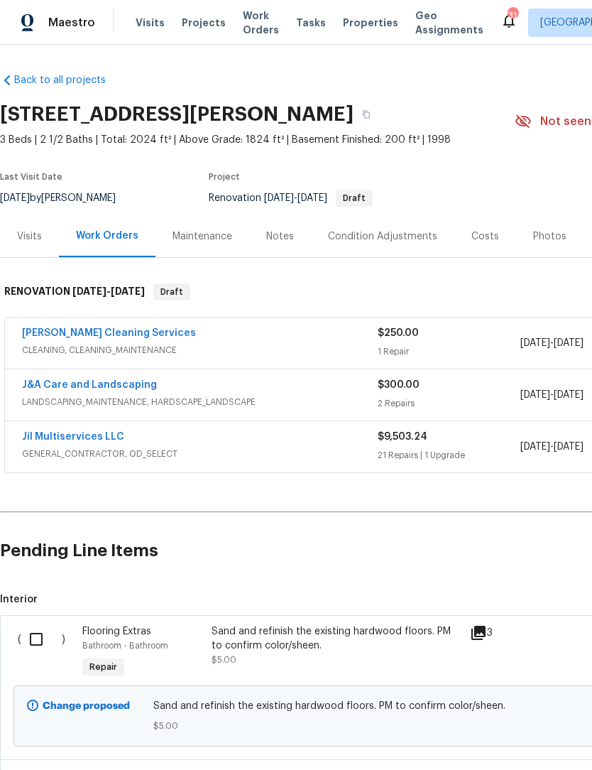
click at [42, 432] on link "Jil Multiservices LLC" at bounding box center [73, 437] width 102 height 10
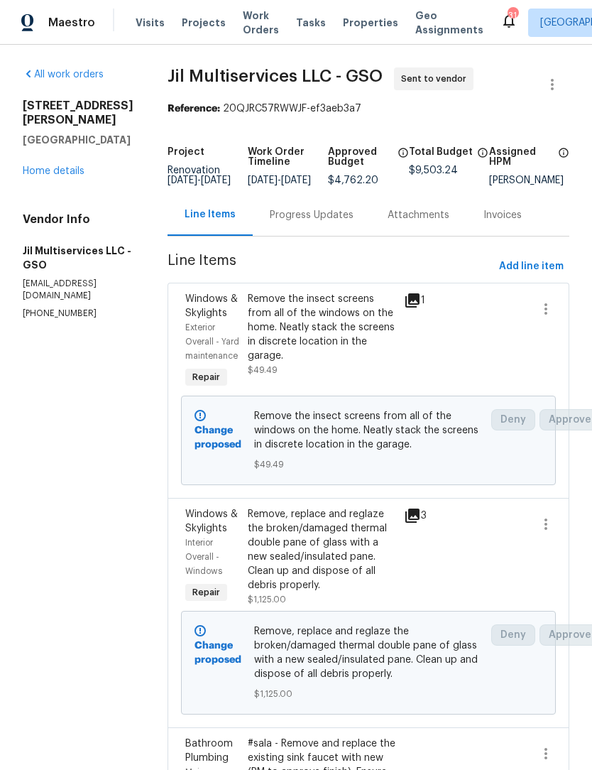
click at [75, 184] on div "All work orders 7395 Cortney Glen Ln Lewisville, NC 27023 Home details Vendor I…" at bounding box center [78, 193] width 111 height 252
click at [74, 173] on link "Home details" at bounding box center [54, 171] width 62 height 10
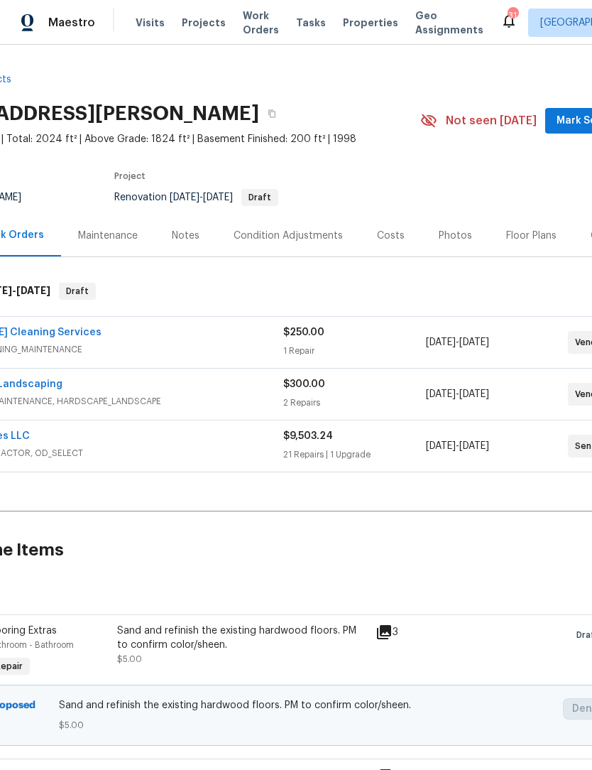
scroll to position [1, 95]
click at [562, 121] on span "Mark Seen" at bounding box center [582, 121] width 53 height 18
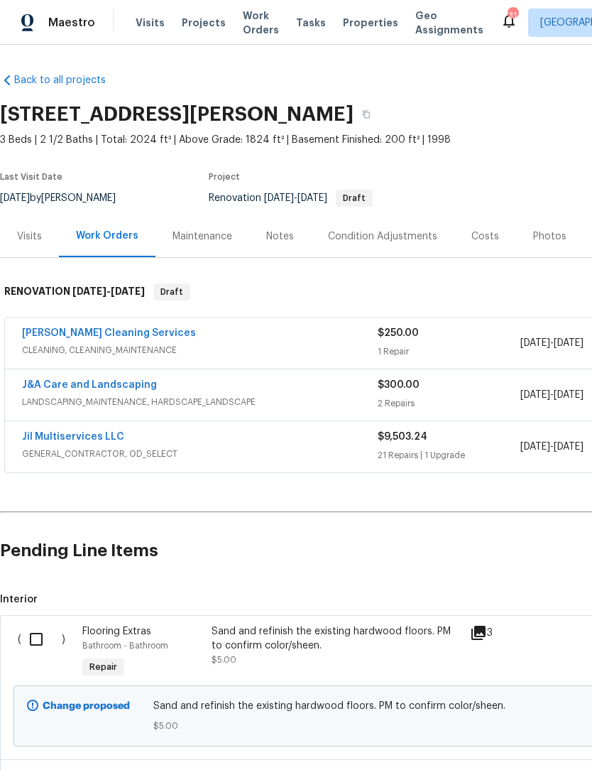
scroll to position [0, 0]
click at [379, 107] on button "button" at bounding box center [367, 115] width 26 height 26
click at [371, 116] on icon "button" at bounding box center [366, 114] width 9 height 9
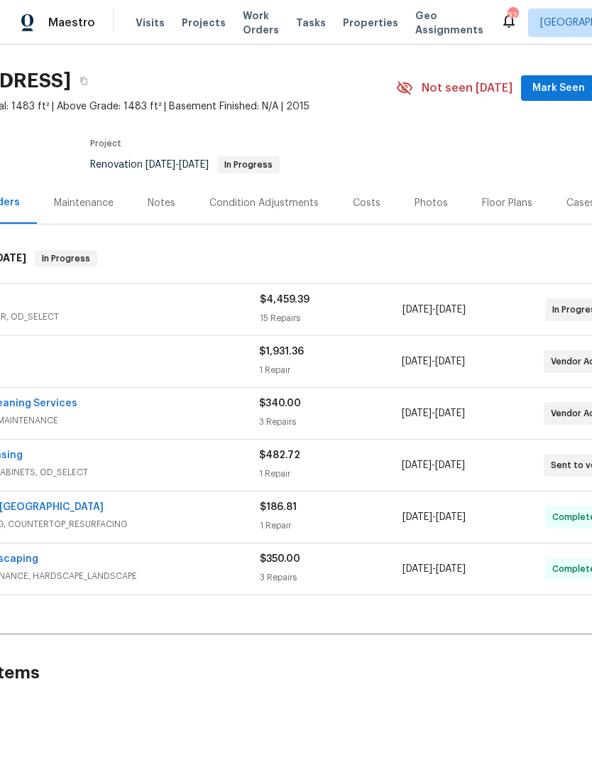
scroll to position [33, 119]
click at [553, 96] on span "Mark Seen" at bounding box center [558, 89] width 53 height 18
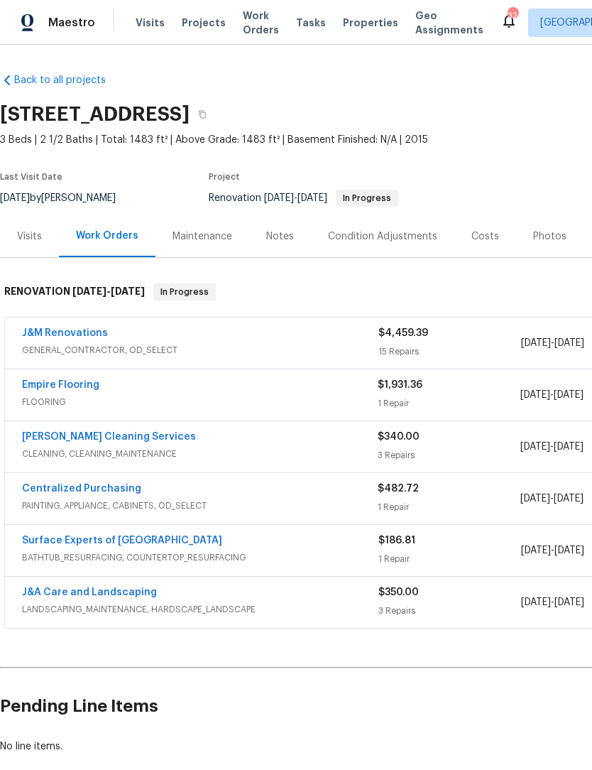
scroll to position [0, 0]
click at [270, 231] on div "Notes" at bounding box center [280, 236] width 28 height 14
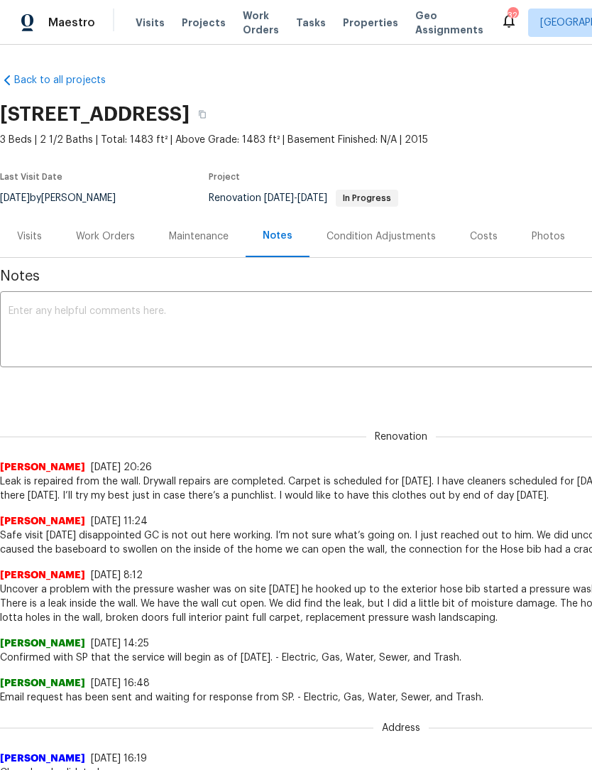
click at [48, 319] on textarea at bounding box center [401, 331] width 785 height 50
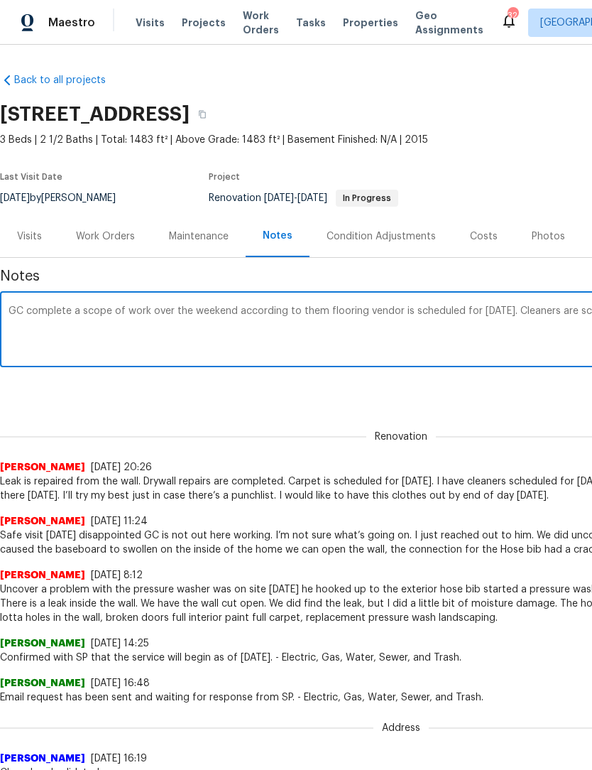
scroll to position [0, 210]
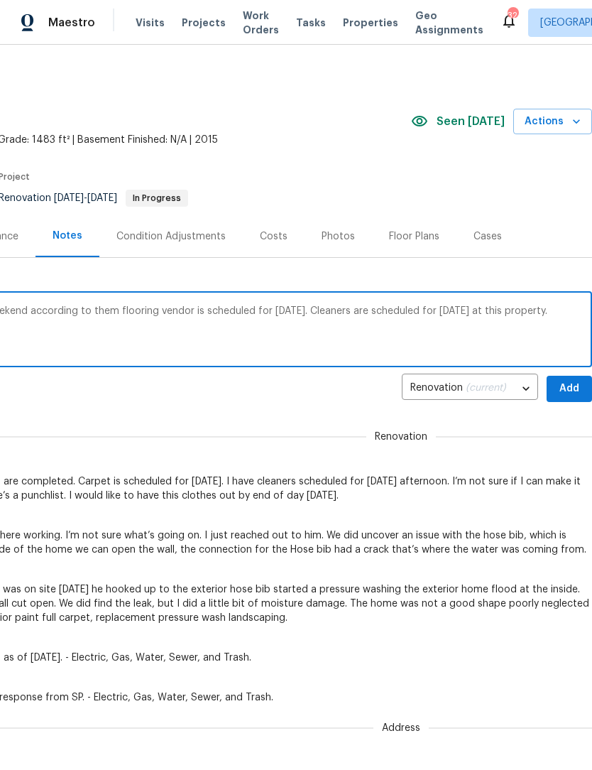
type textarea "GC complete a scope of work over the weekend according to them flooring vendor …"
click at [571, 386] on span "Add" at bounding box center [569, 389] width 23 height 18
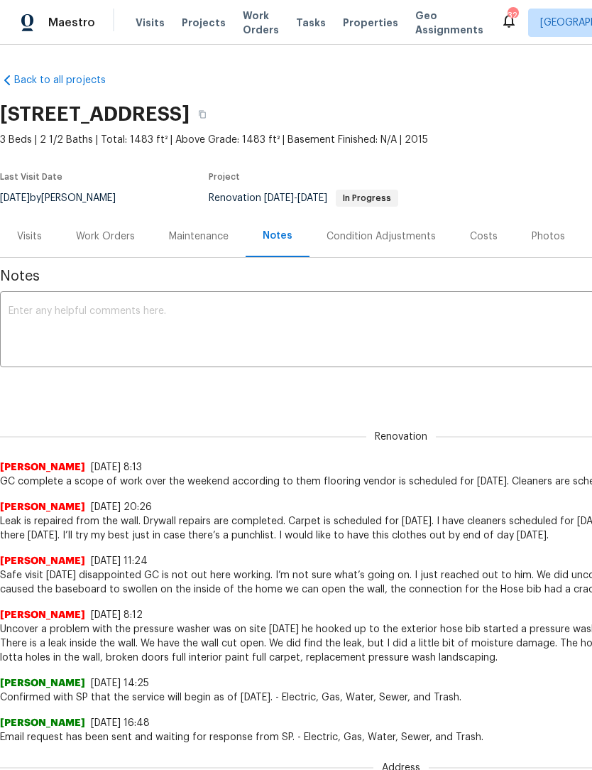
scroll to position [0, 0]
